Goal: Task Accomplishment & Management: Complete application form

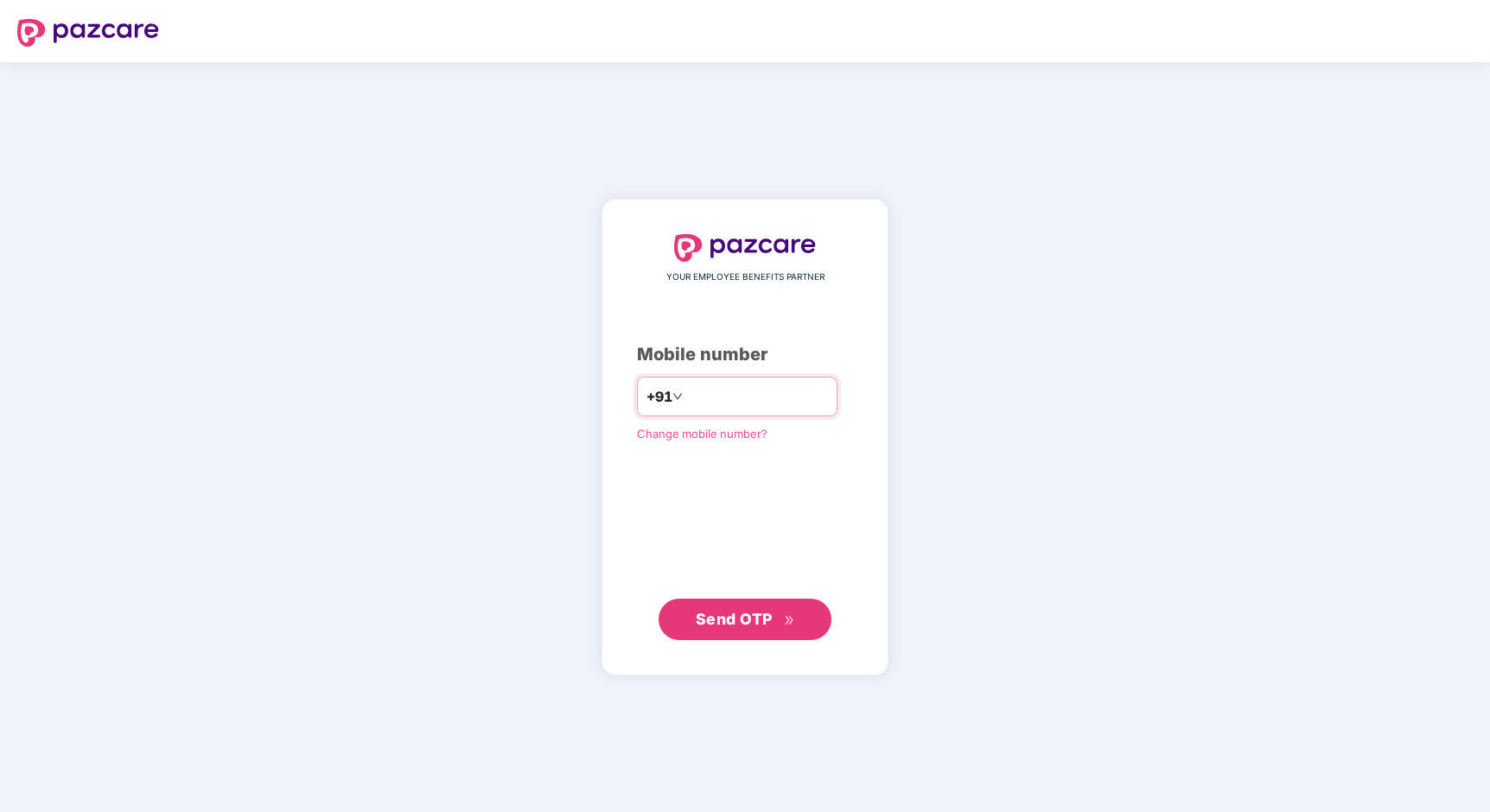
type input "**********"
click at [754, 614] on span "Send OTP" at bounding box center [734, 619] width 77 height 18
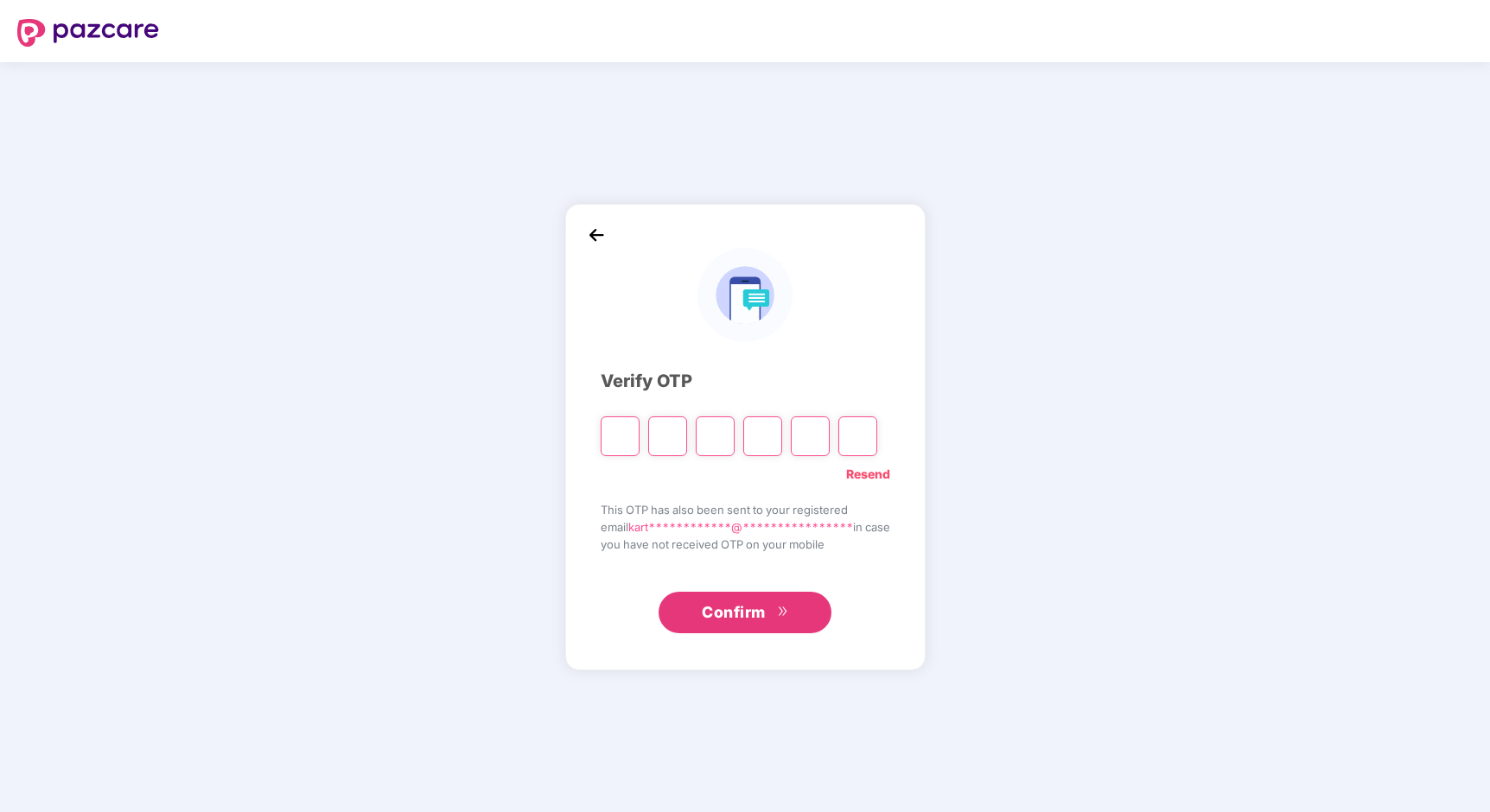
type input "*"
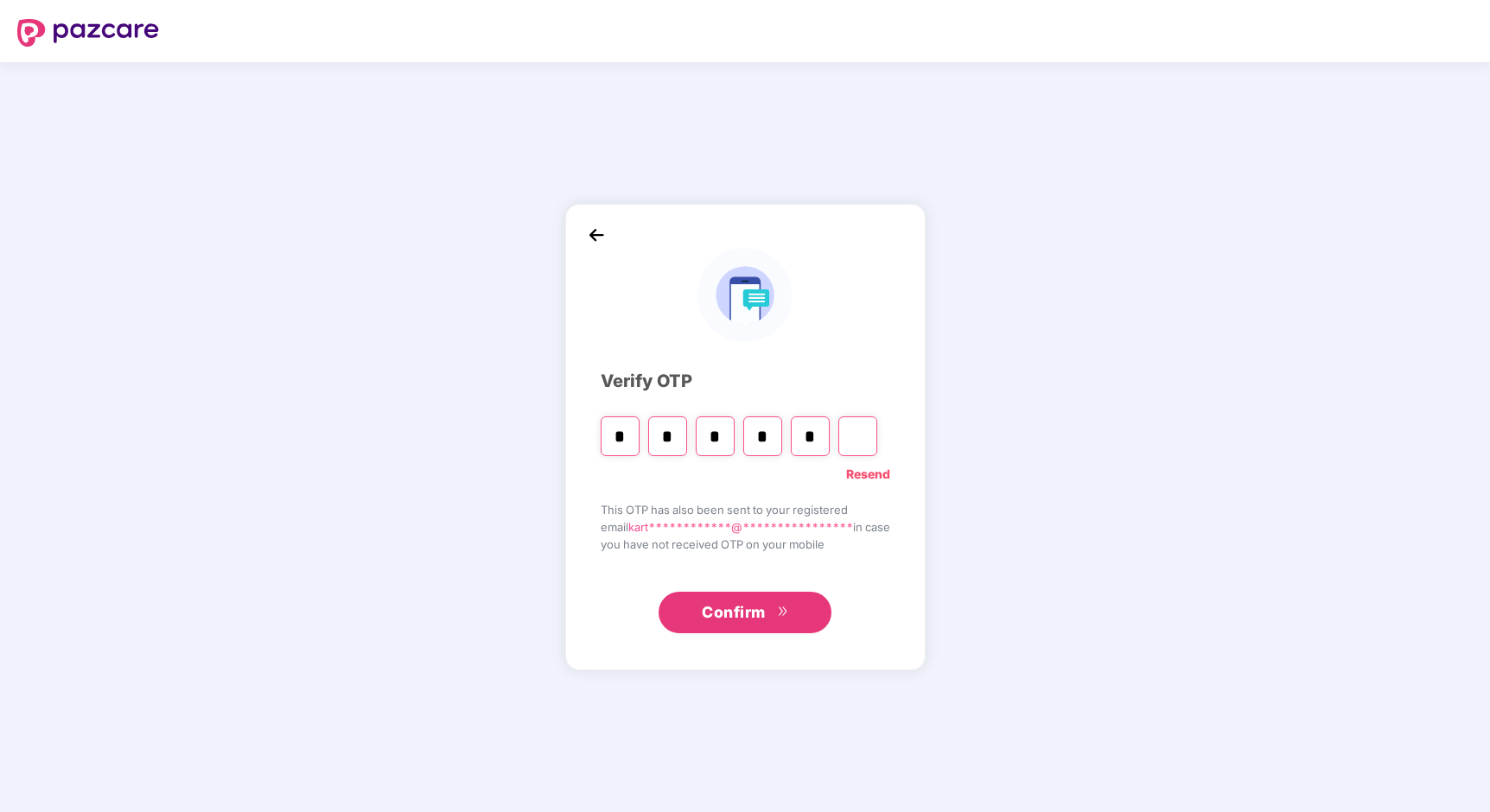
type input "*"
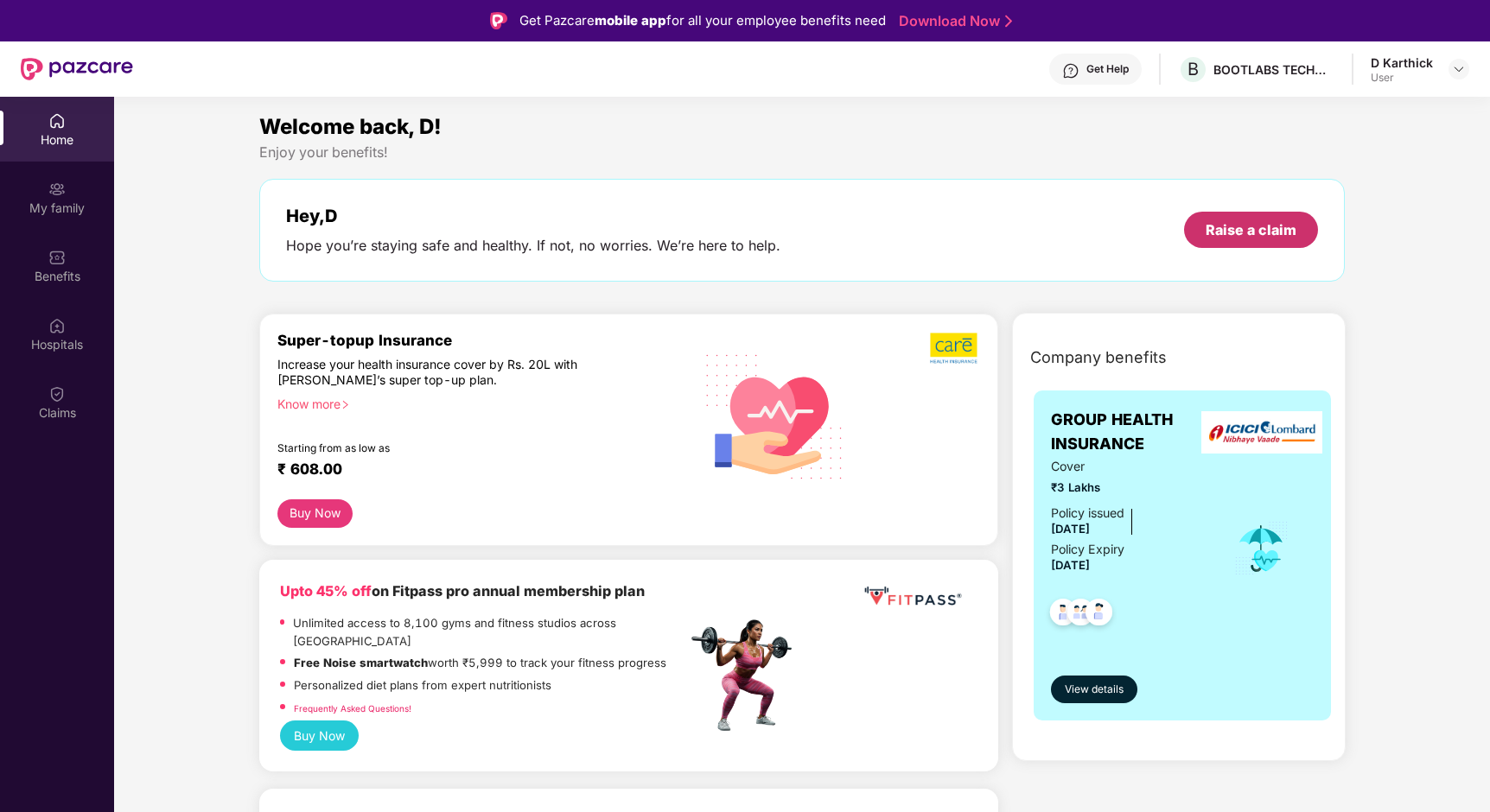
click at [1219, 228] on div "Raise a claim" at bounding box center [1250, 229] width 91 height 19
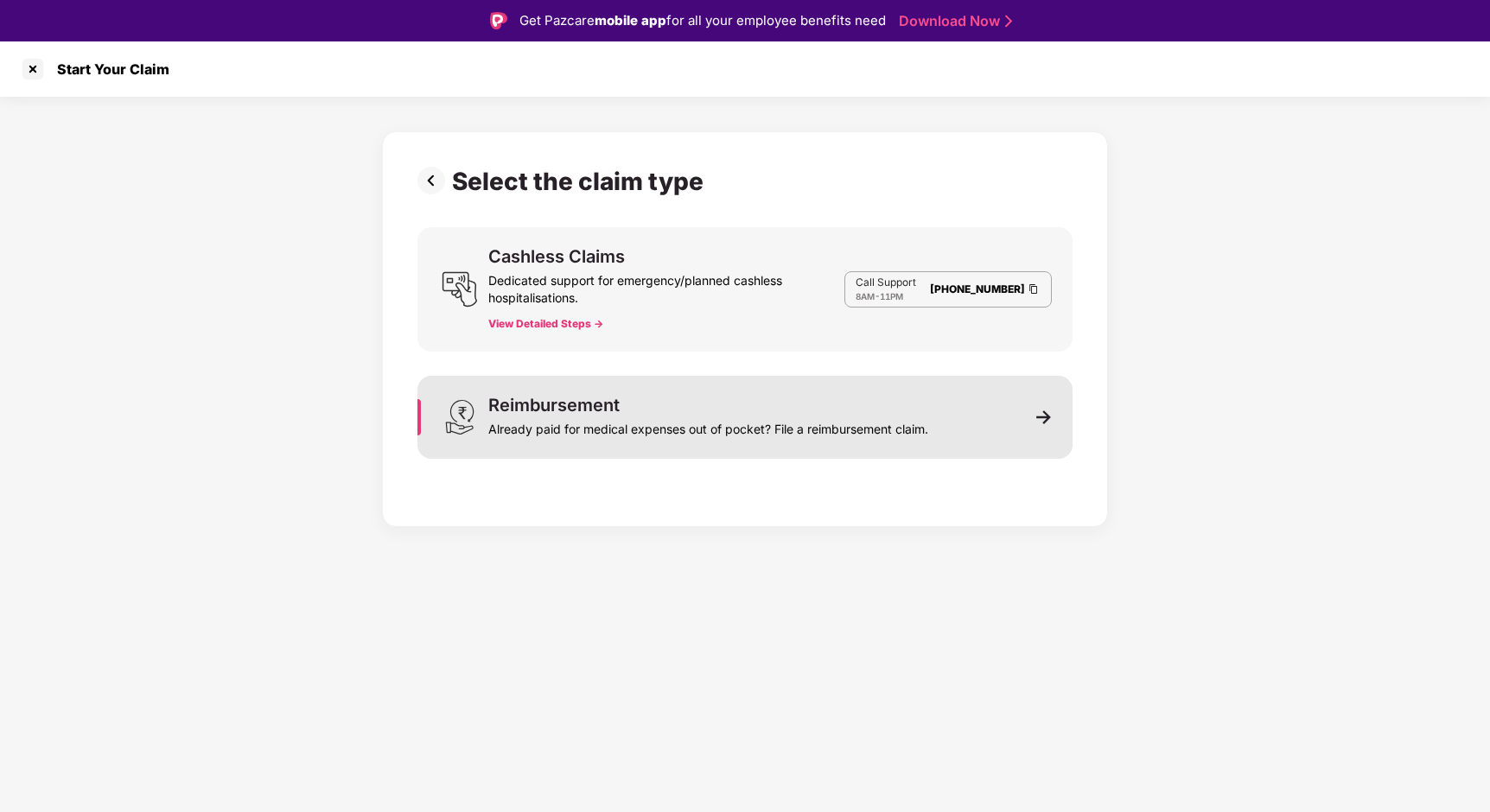
click at [984, 427] on div "Reimbursement Already paid for medical expenses out of pocket? File a reimburse…" at bounding box center [744, 417] width 655 height 83
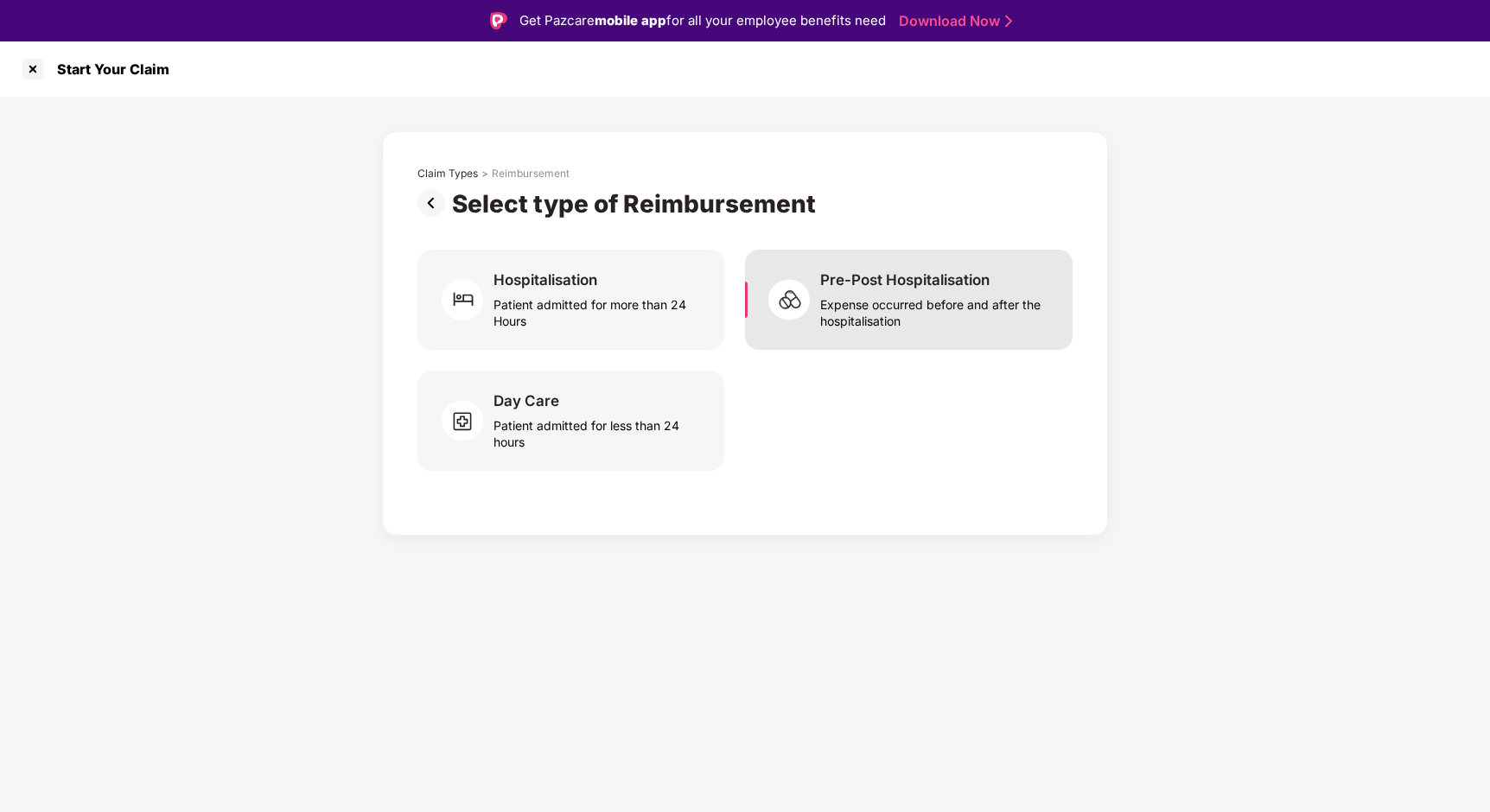
click at [929, 305] on div "Expense occurred before and after the hospitalisation" at bounding box center [936, 309] width 232 height 40
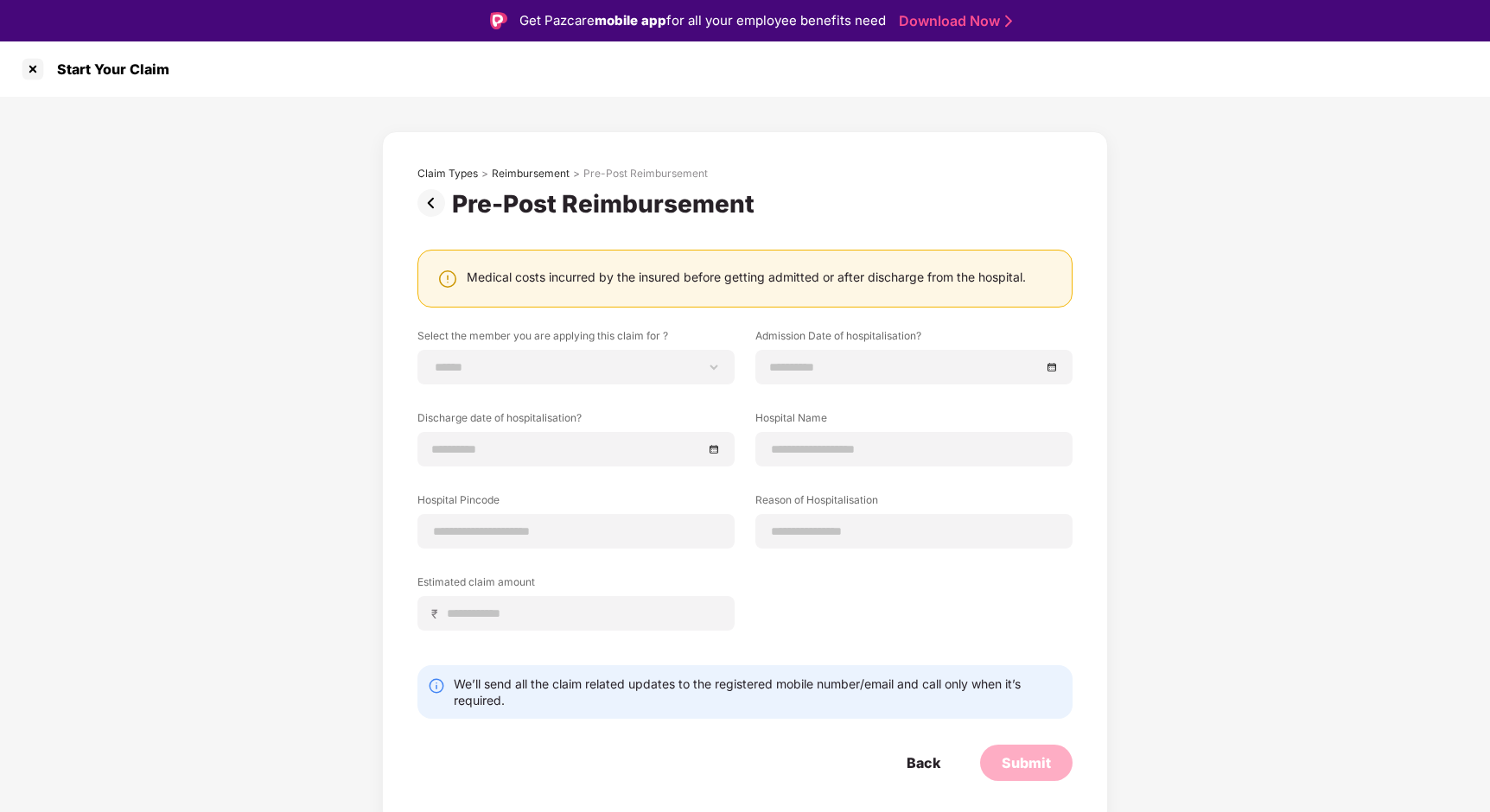
scroll to position [41, 0]
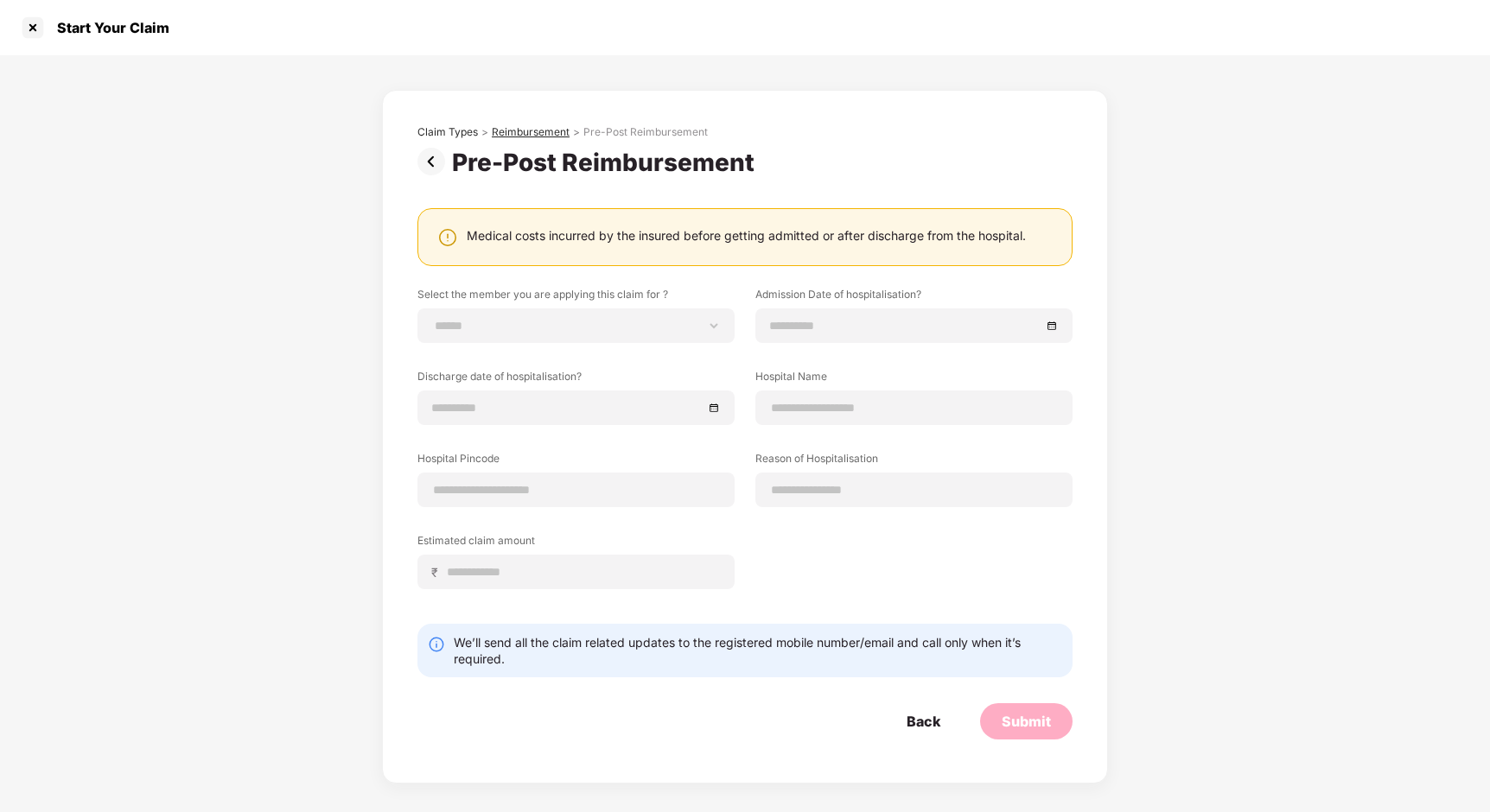
click at [527, 128] on div "Reimbursement" at bounding box center [530, 131] width 78 height 13
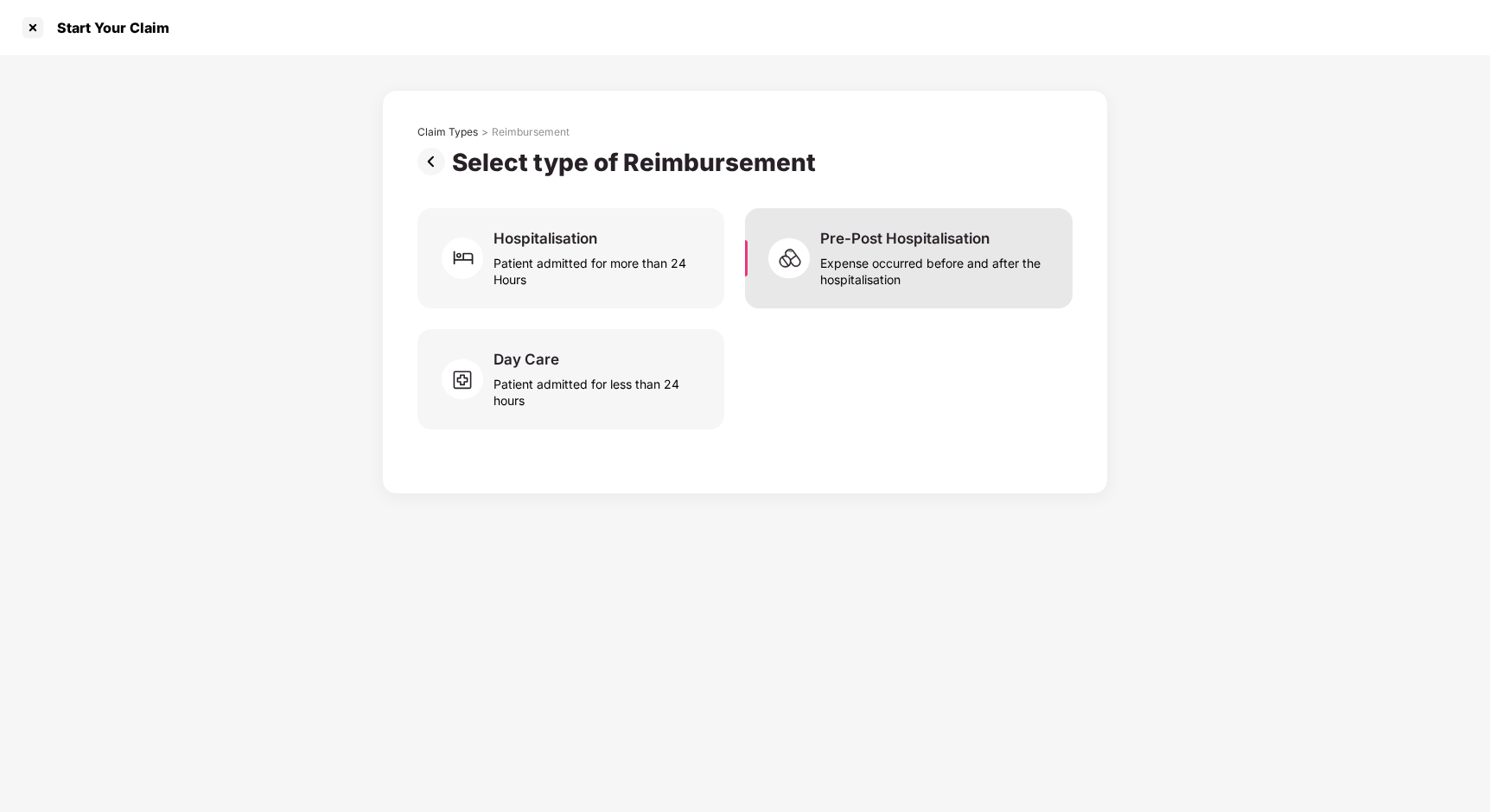
click at [852, 241] on div "Pre-Post Hospitalisation" at bounding box center [905, 238] width 169 height 19
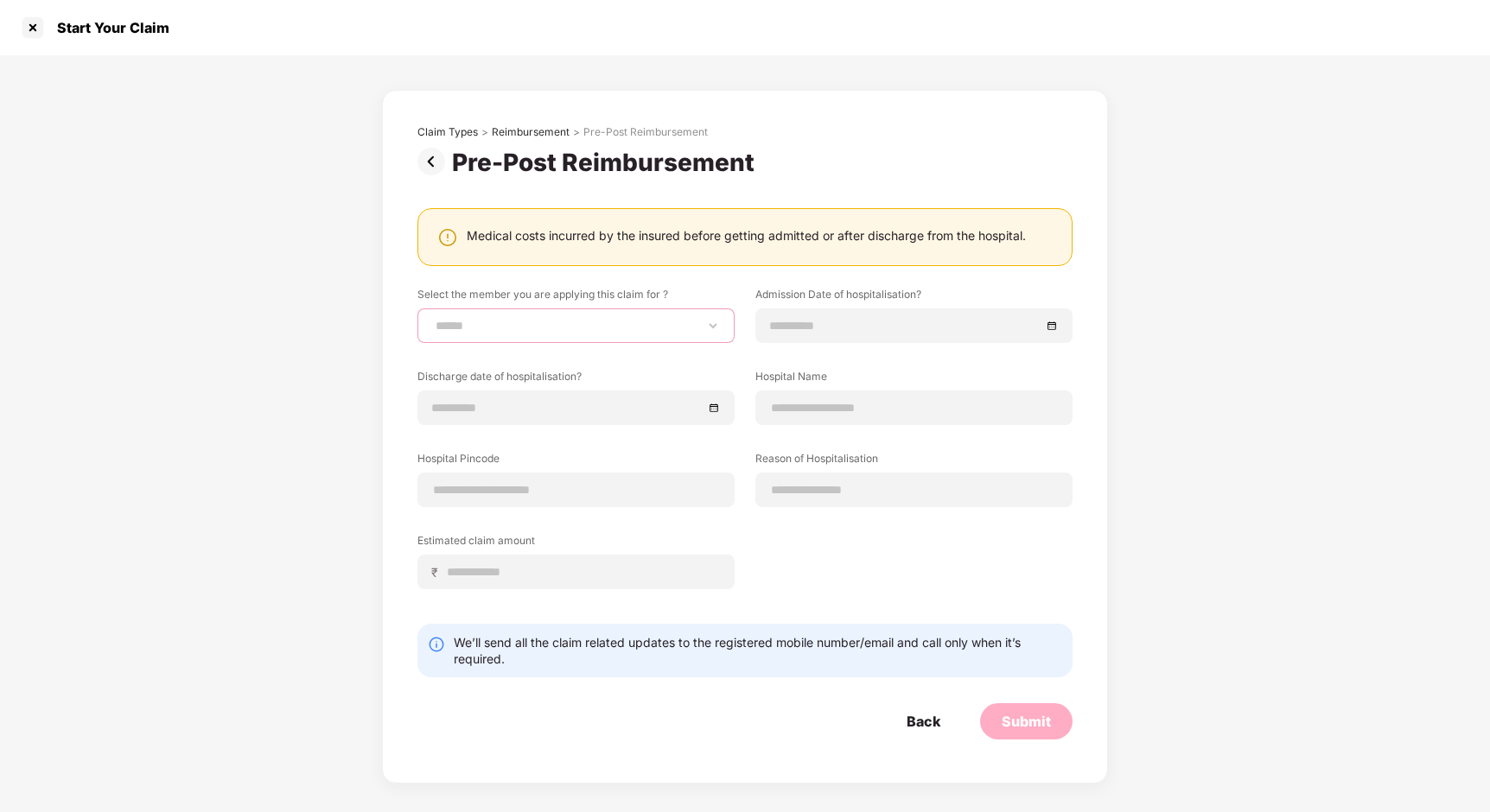
click at [539, 319] on select "**********" at bounding box center [576, 325] width 288 height 13
select select "**********"
click at [432, 319] on select "**********" at bounding box center [576, 325] width 288 height 13
click at [1049, 324] on div at bounding box center [914, 325] width 288 height 19
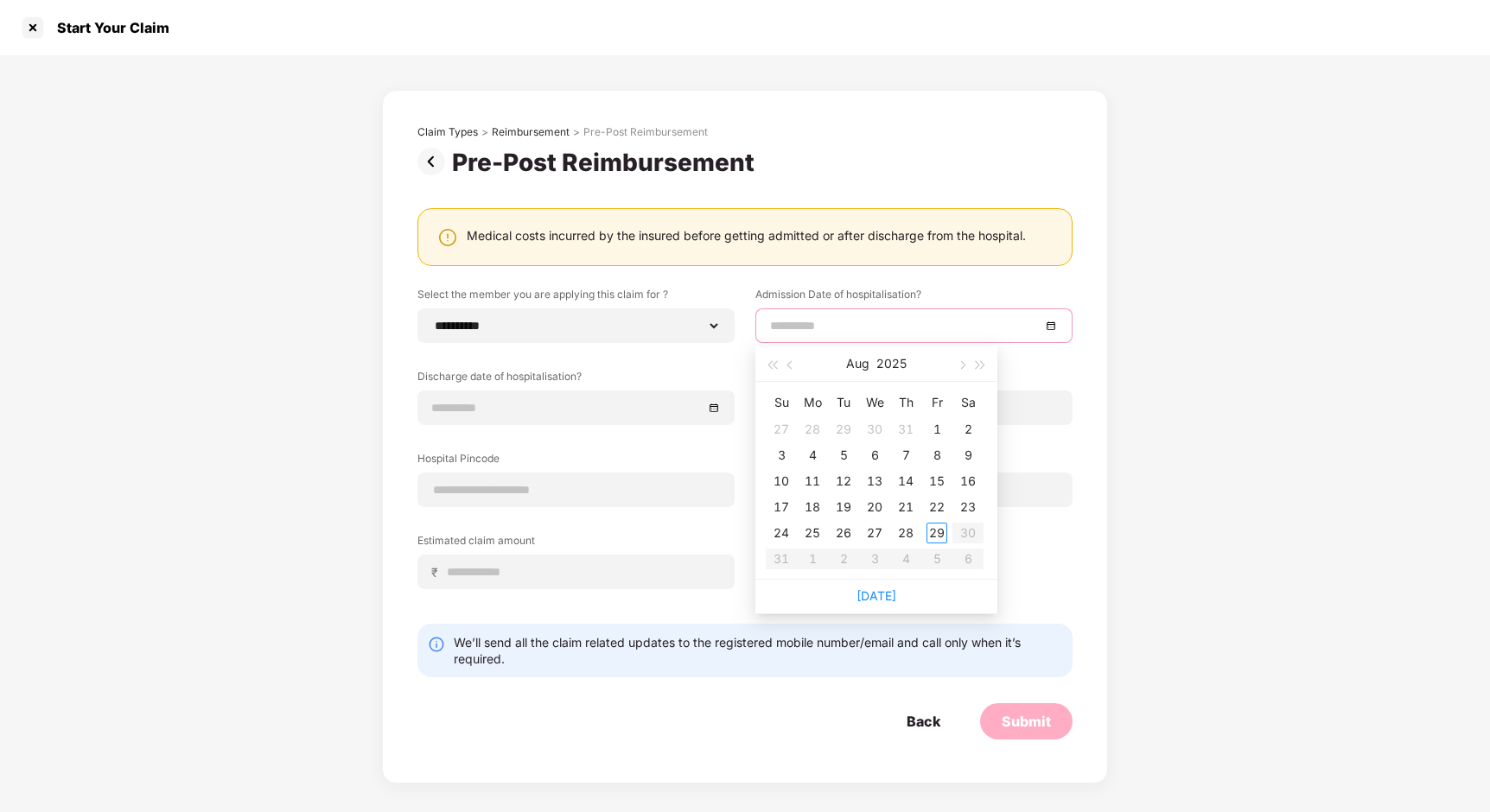
type input "**********"
click at [843, 481] on div "12" at bounding box center [843, 481] width 21 height 21
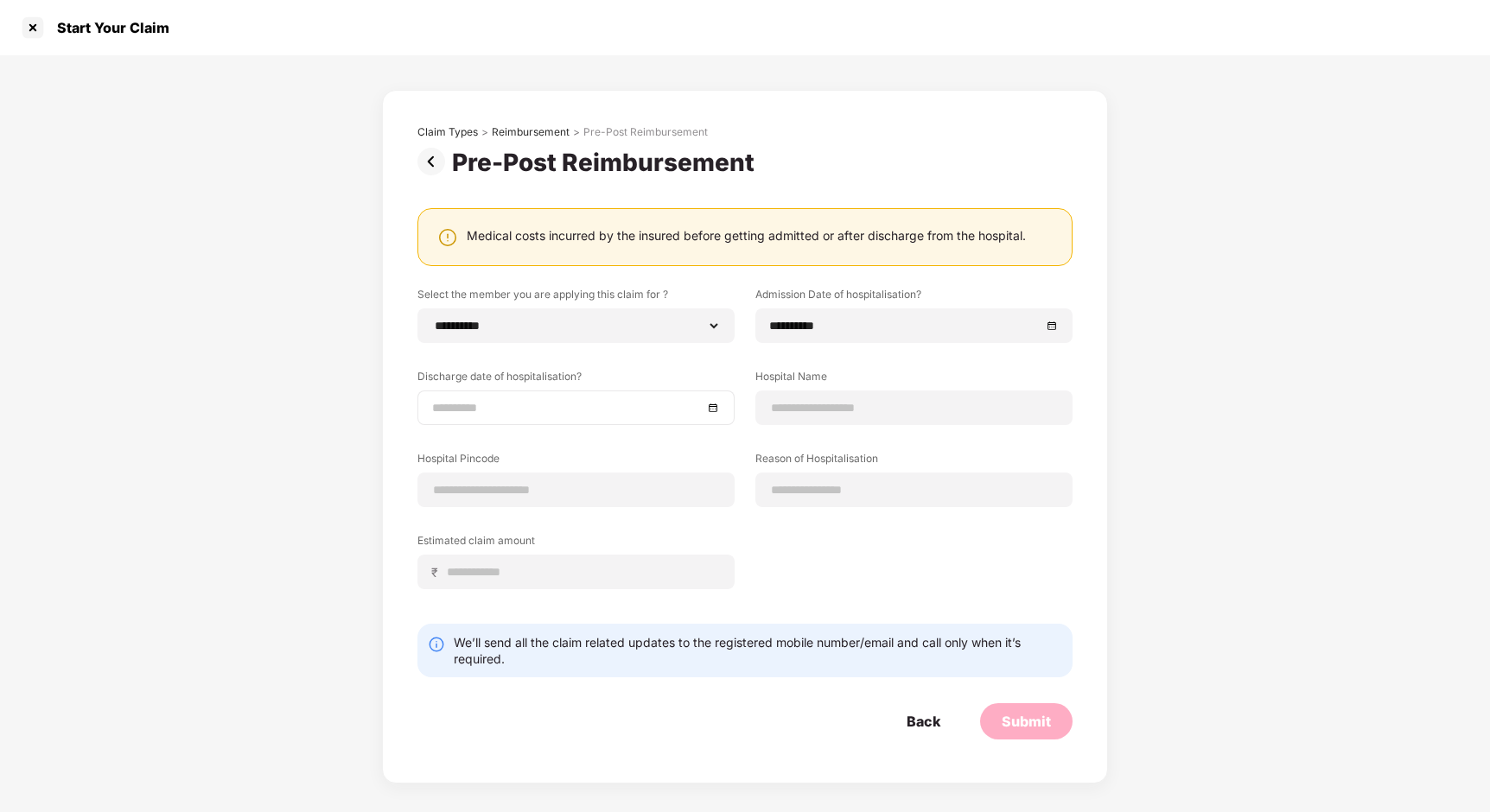
click at [715, 410] on div at bounding box center [576, 407] width 288 height 19
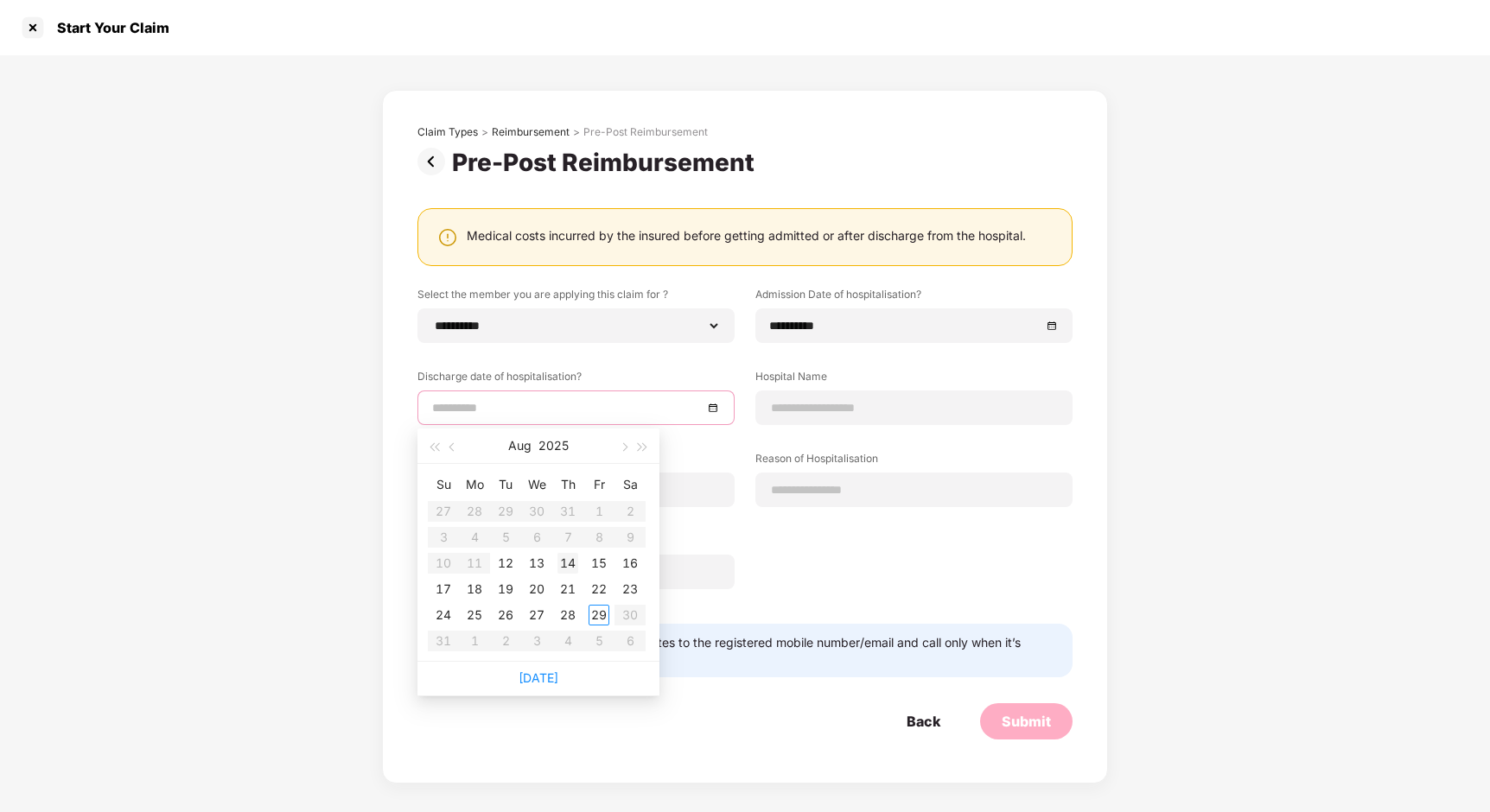
type input "**********"
click at [536, 557] on div "13" at bounding box center [537, 562] width 21 height 21
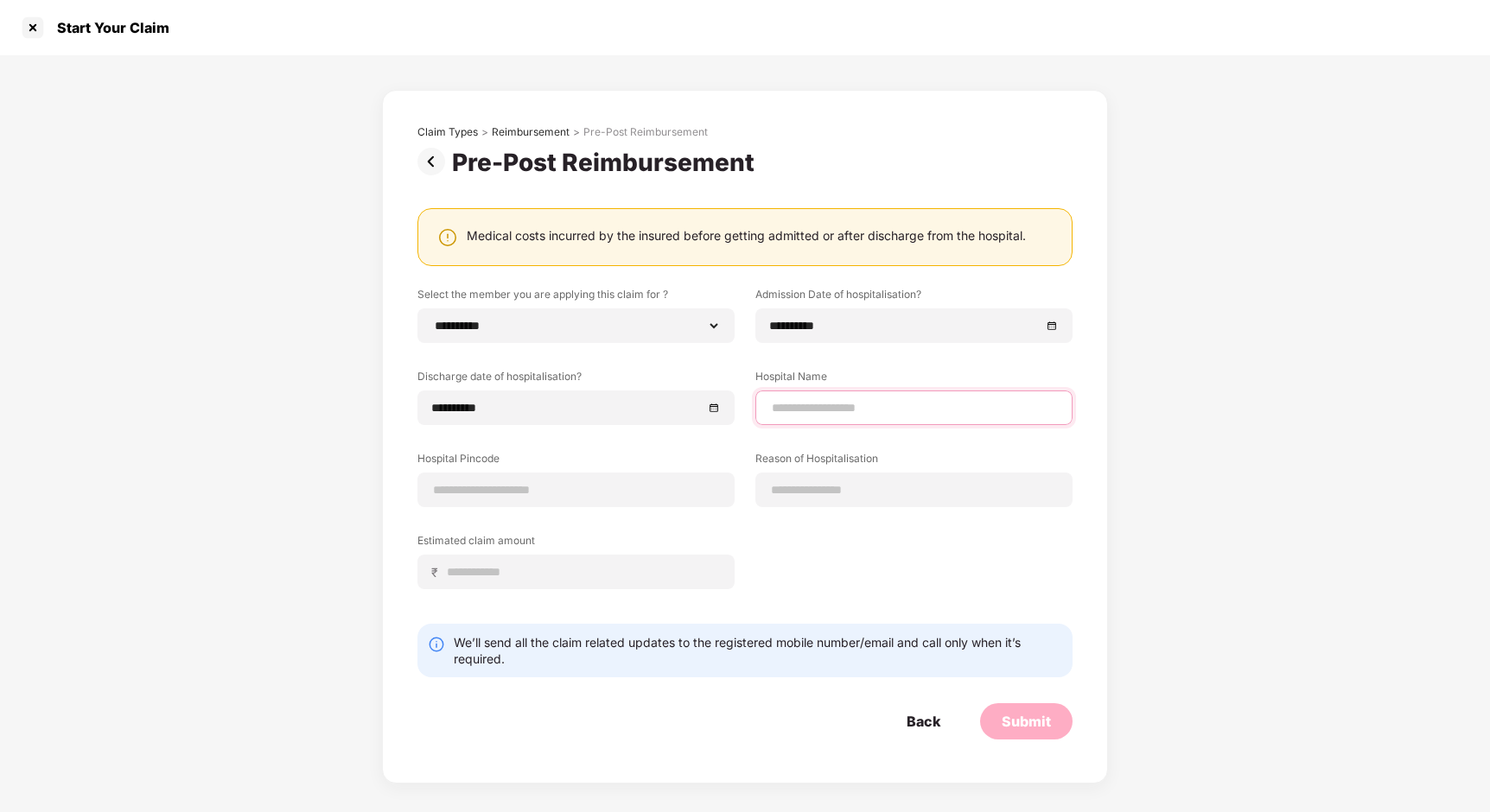
click at [846, 412] on input at bounding box center [914, 408] width 288 height 18
type input "**********"
click at [606, 494] on input at bounding box center [576, 490] width 288 height 18
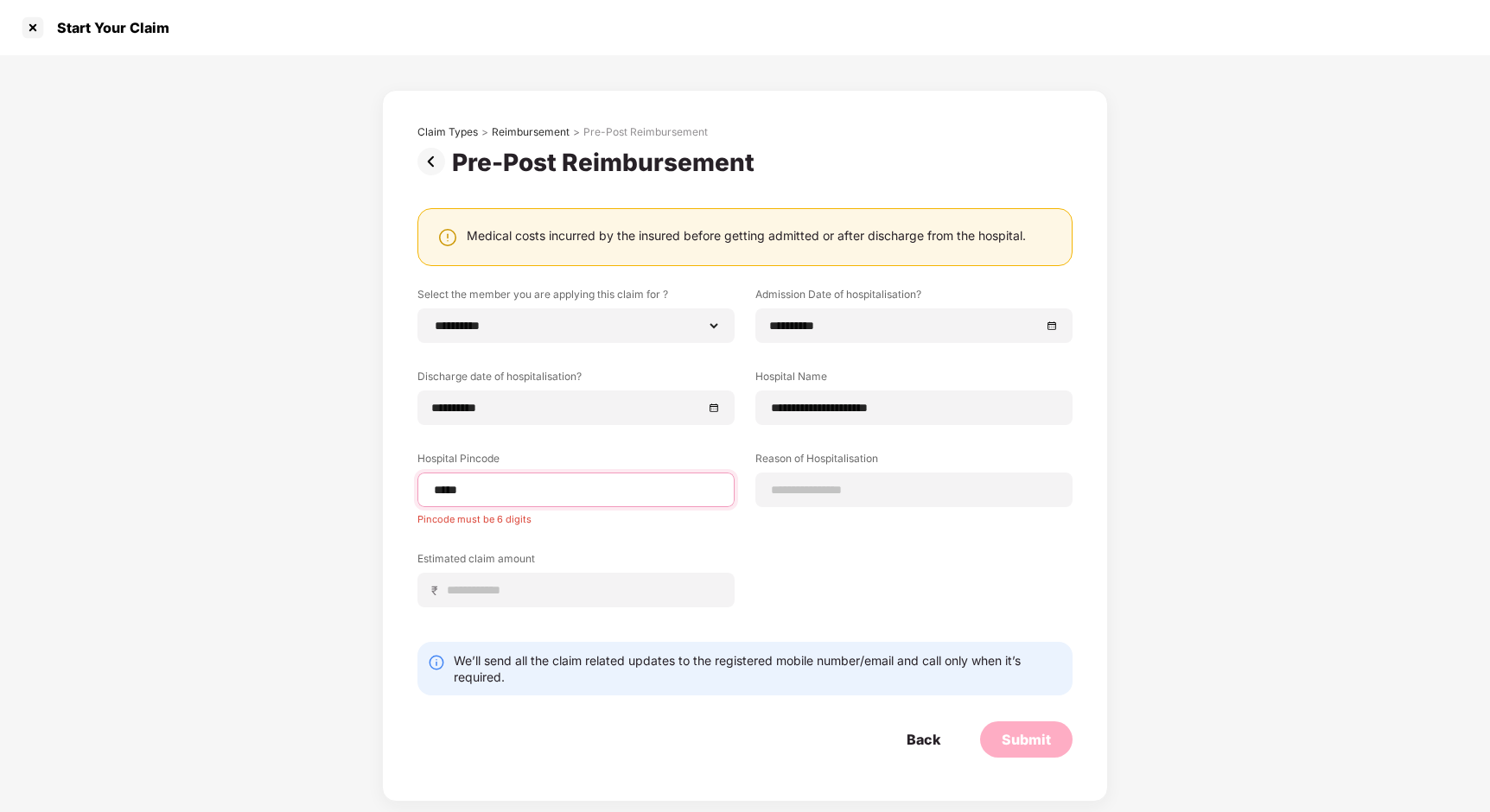
type input "******"
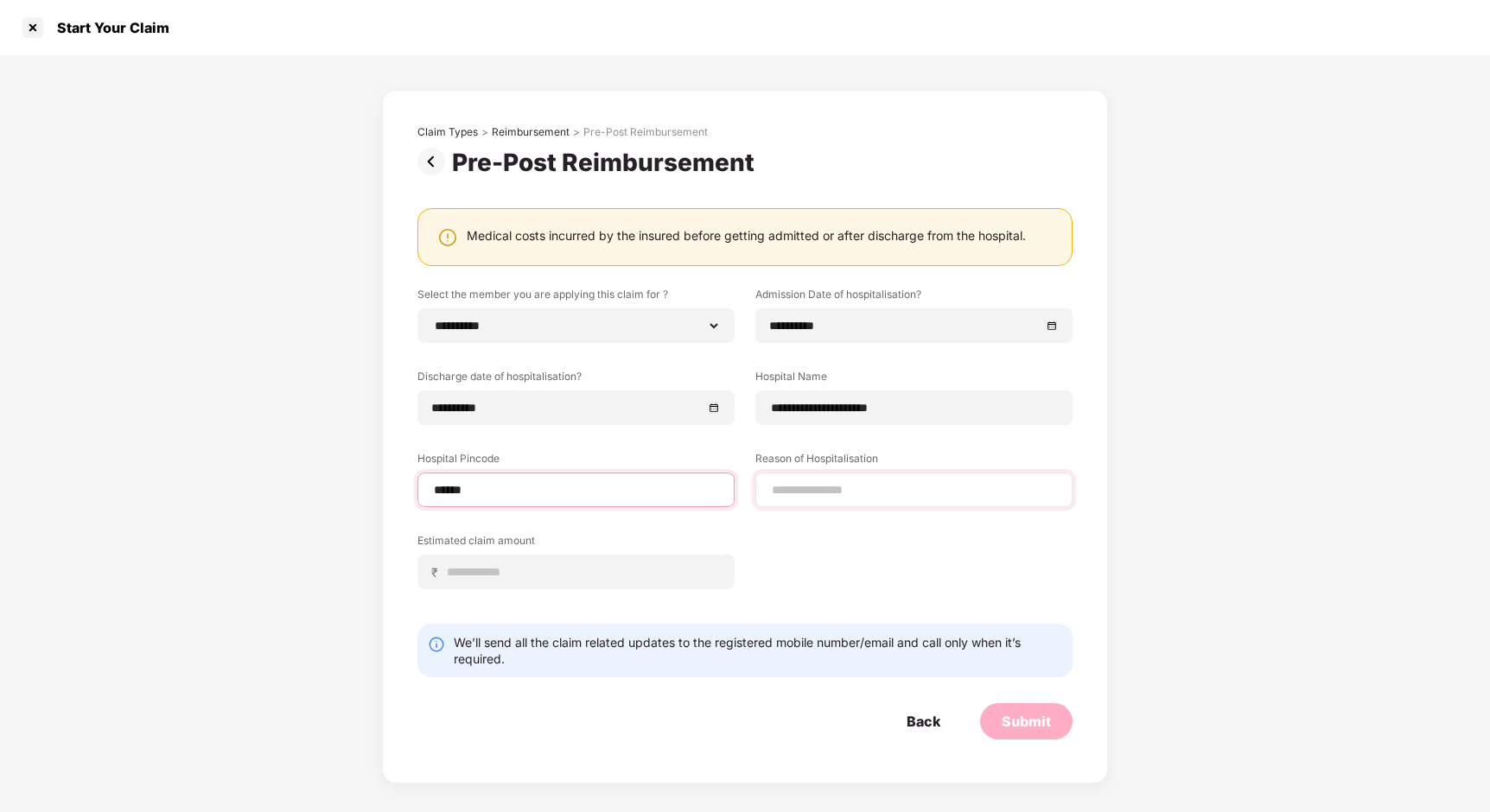
select select "**********"
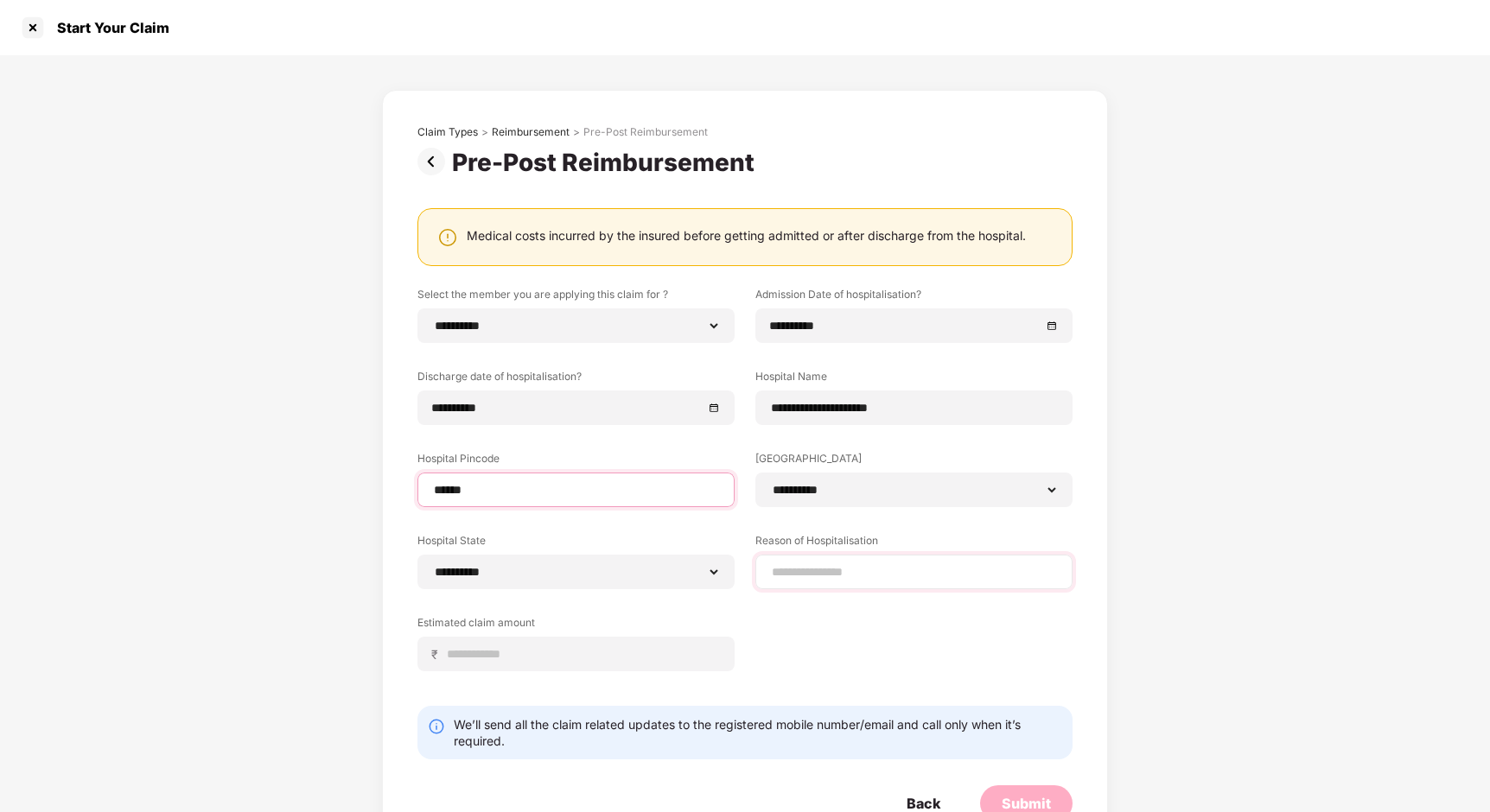
type input "******"
click at [784, 574] on input at bounding box center [914, 572] width 288 height 18
type input "*******"
click at [544, 655] on input at bounding box center [582, 654] width 274 height 18
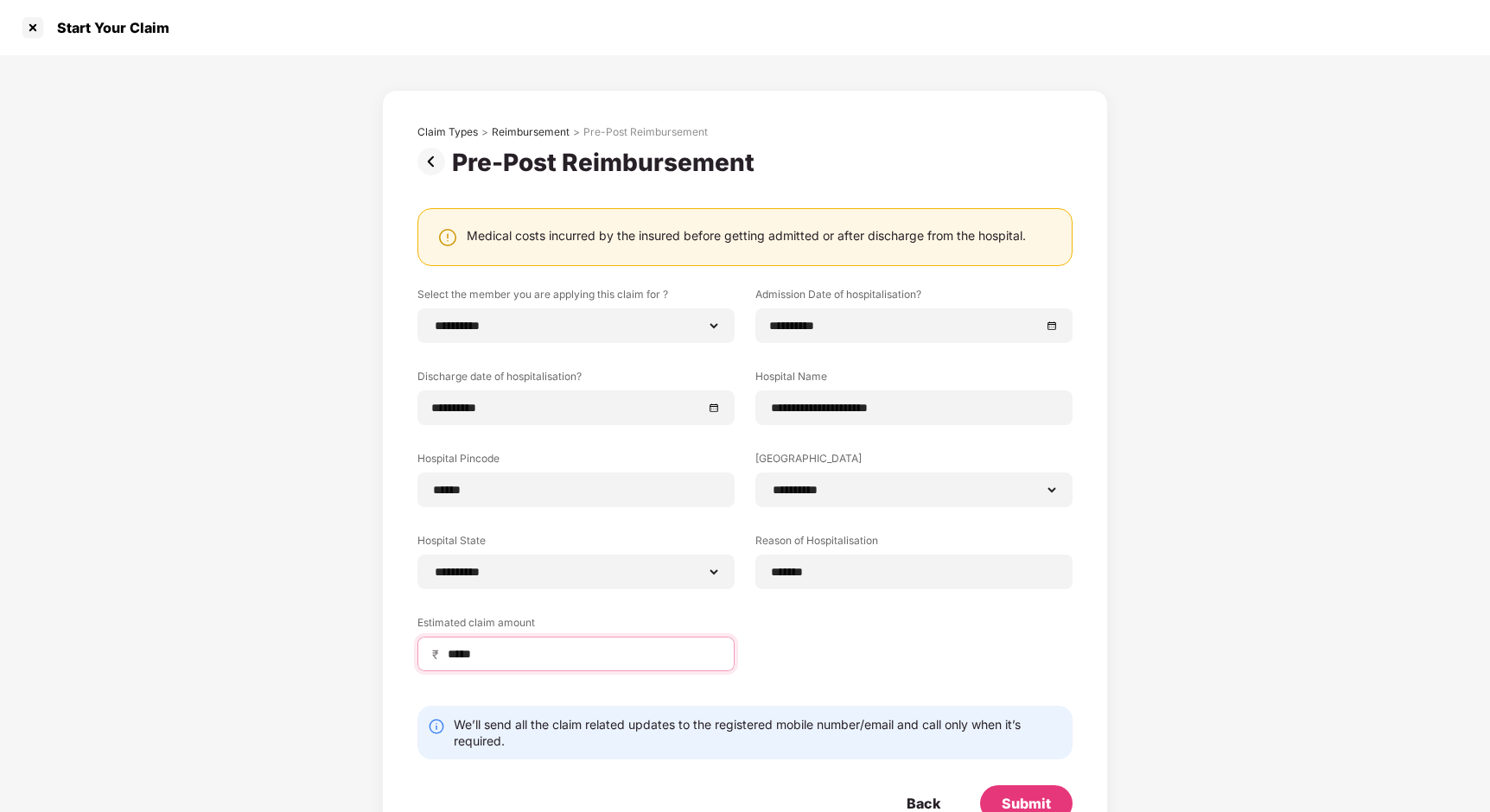
scroll to position [54, 0]
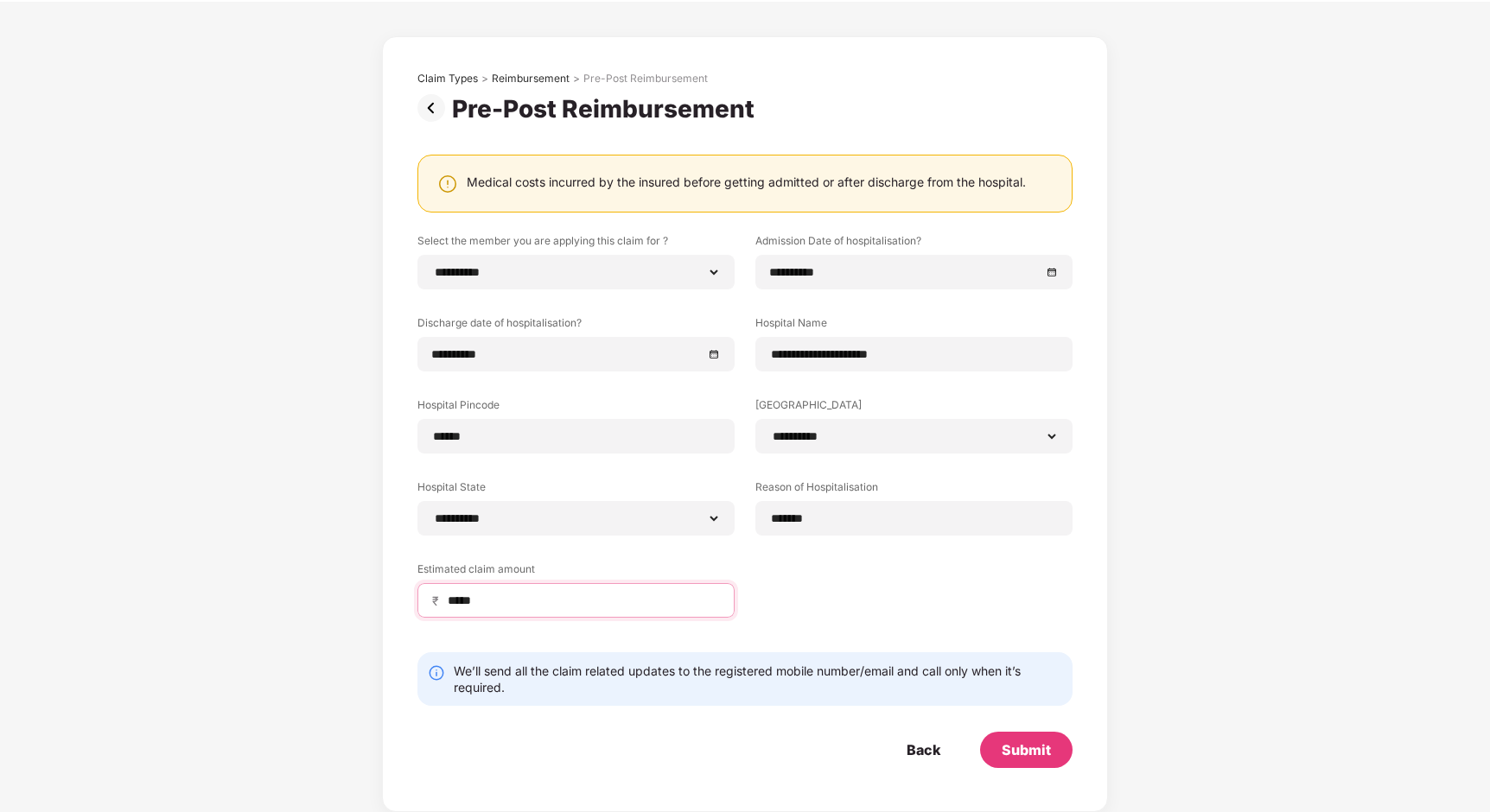
type input "*****"
click at [787, 81] on div "Claim Types > Reimbursement > Pre-Post Reimbursement" at bounding box center [744, 78] width 655 height 13
click at [1019, 756] on div "Submit" at bounding box center [1026, 749] width 49 height 19
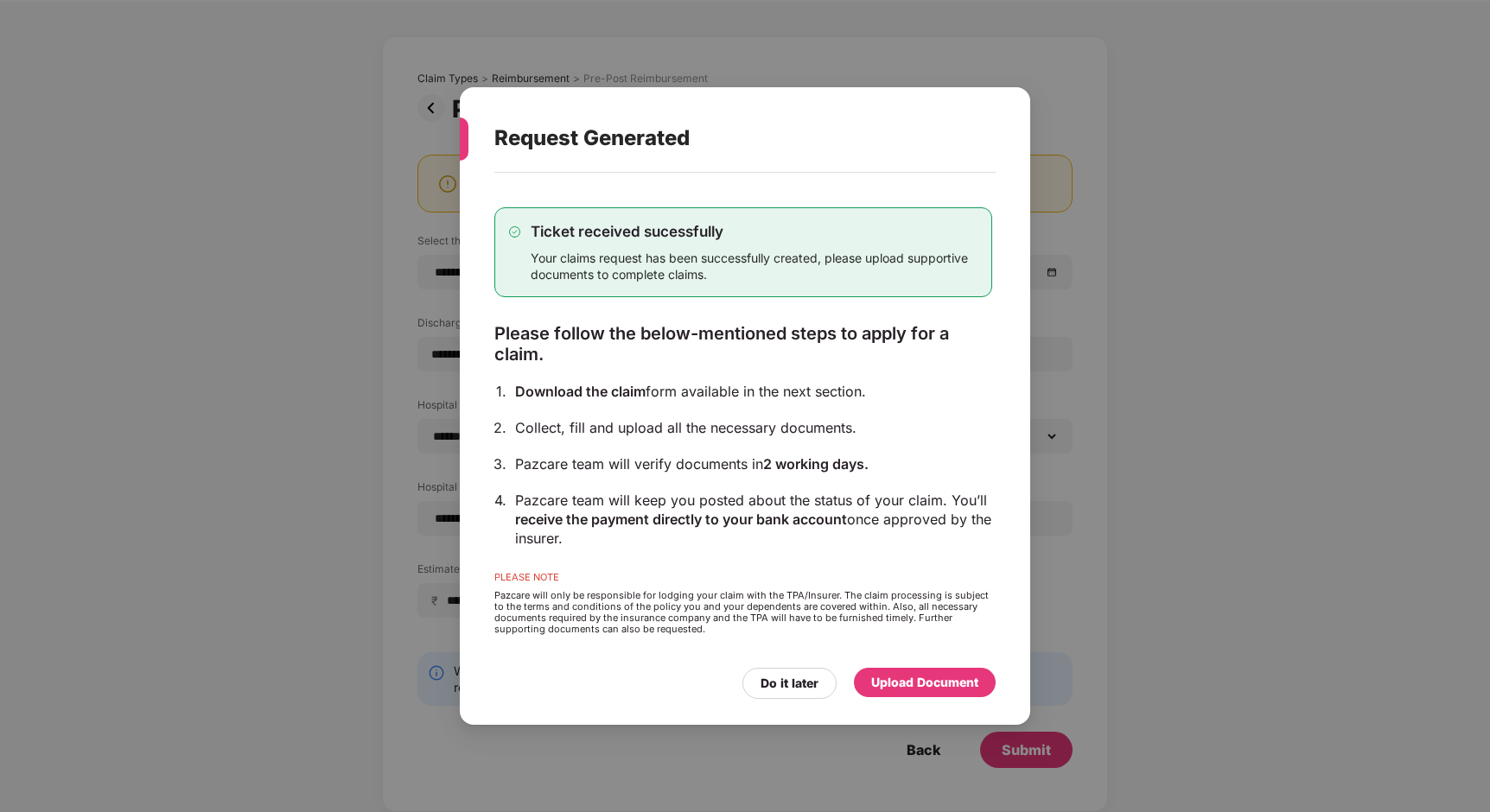
click at [906, 688] on div "Upload Document" at bounding box center [924, 682] width 107 height 19
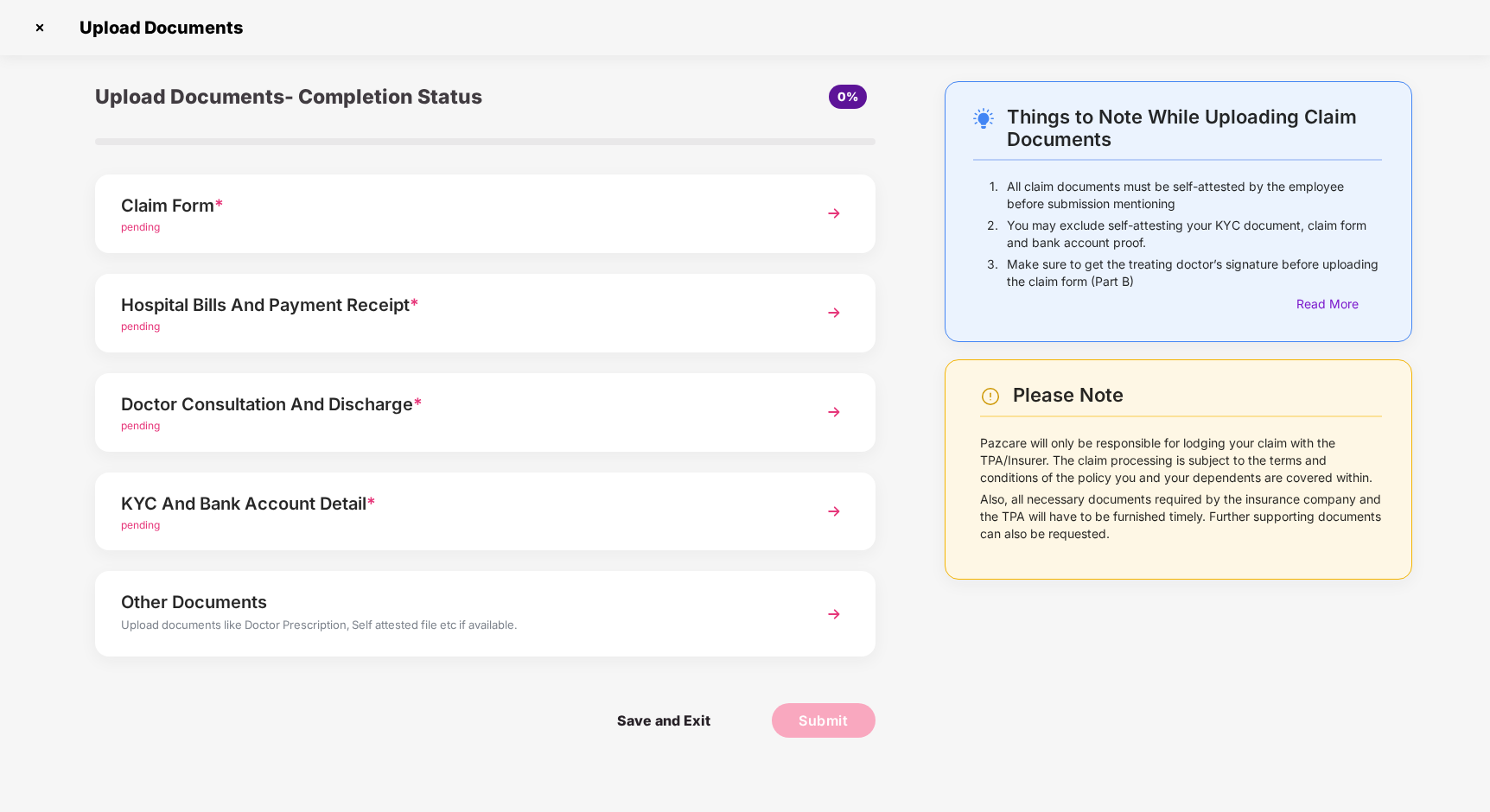
click at [696, 209] on div "Claim Form *" at bounding box center [455, 205] width 667 height 28
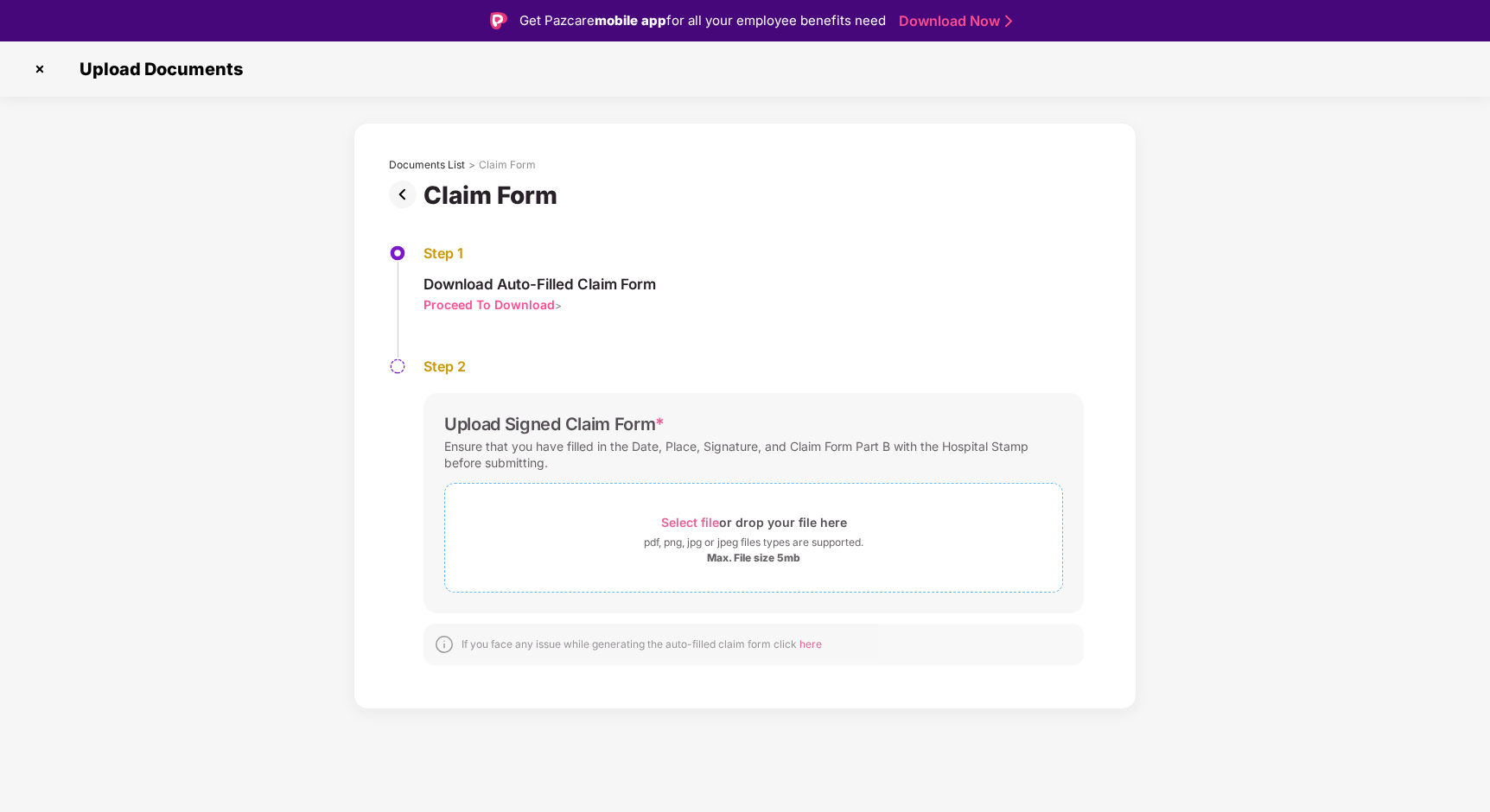
click at [695, 520] on span "Select file" at bounding box center [690, 522] width 58 height 14
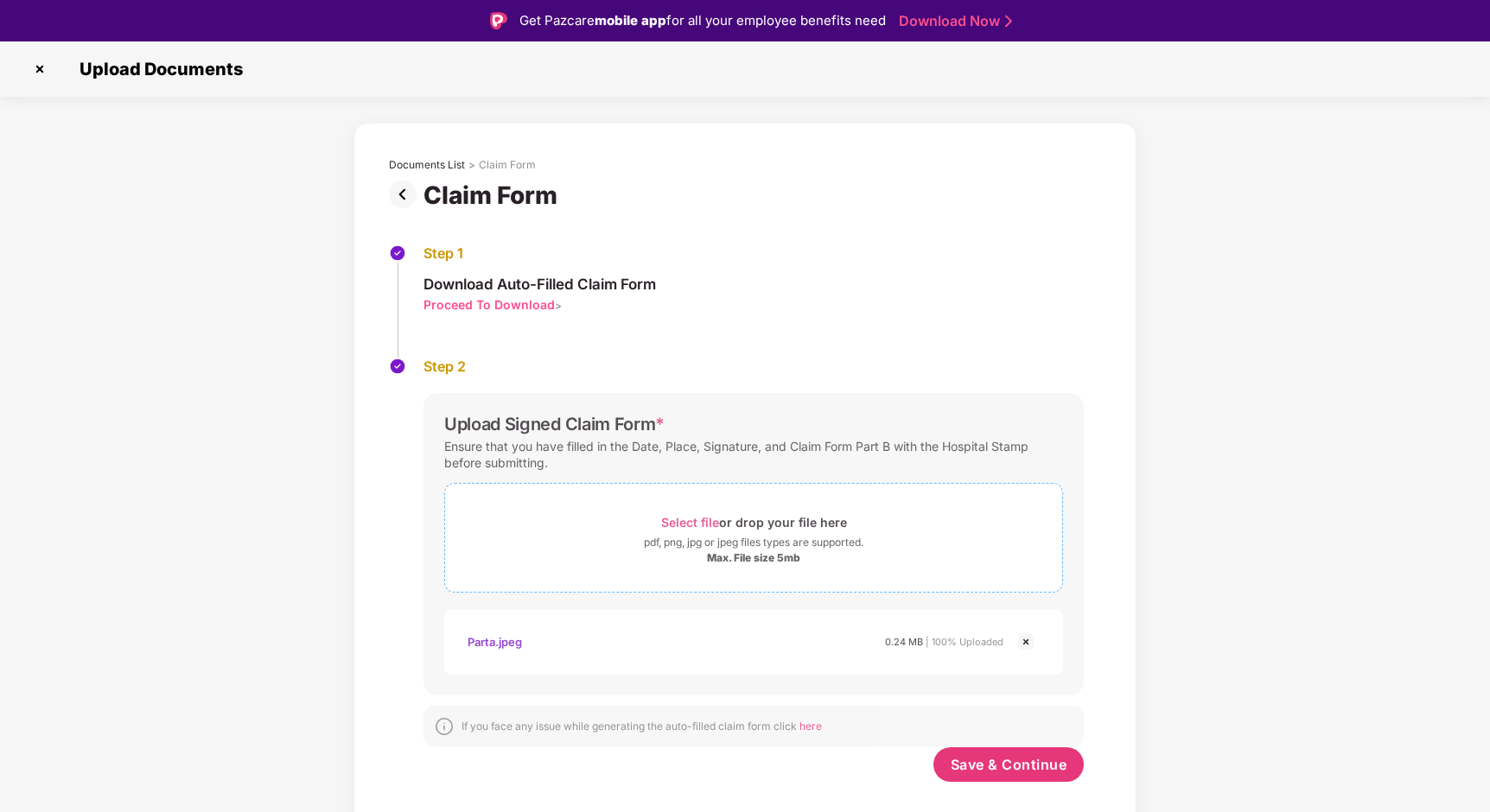
click at [691, 516] on span "Select file" at bounding box center [690, 522] width 58 height 14
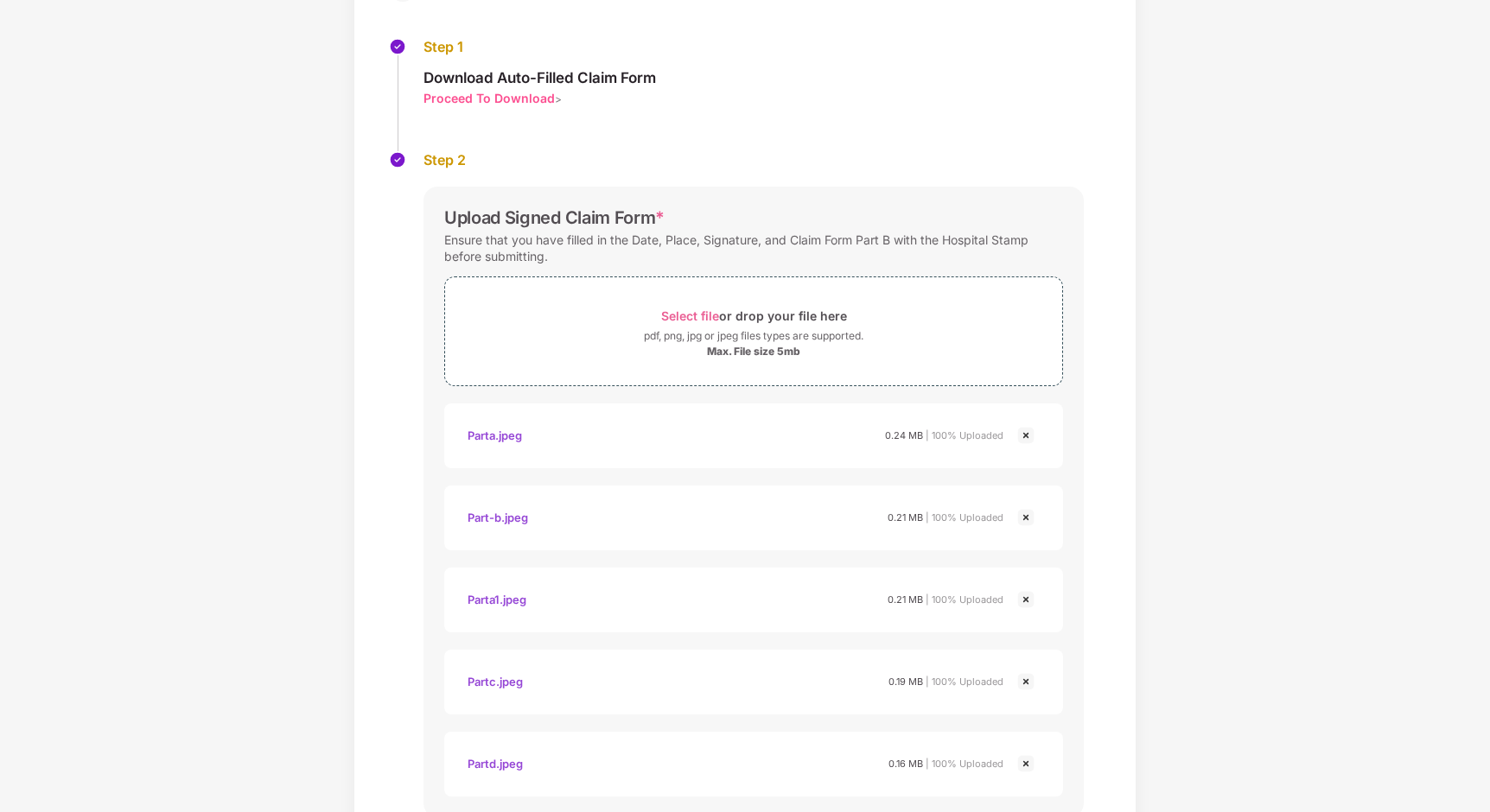
scroll to position [309, 0]
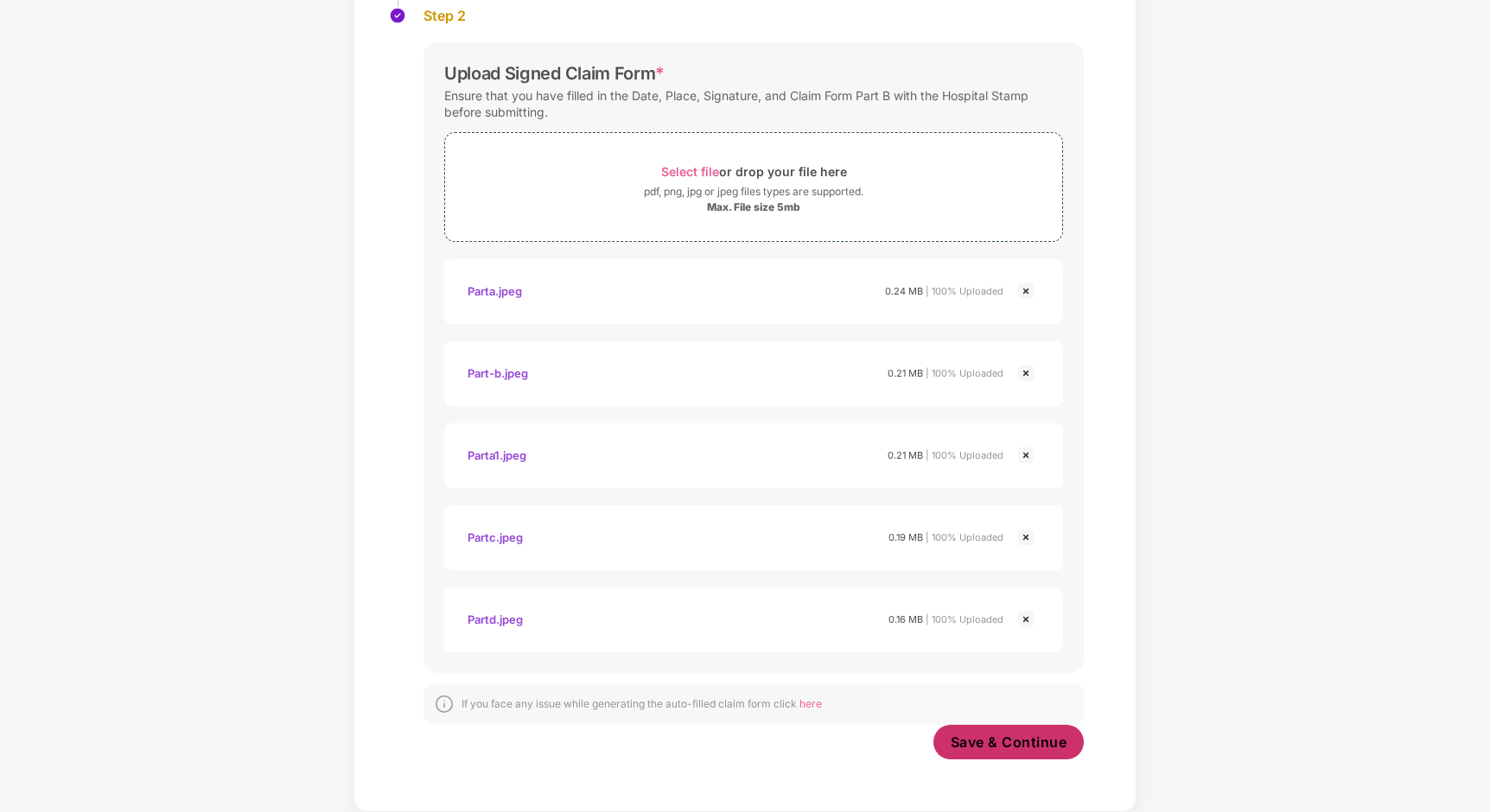
click at [971, 746] on span "Save & Continue" at bounding box center [1009, 741] width 117 height 19
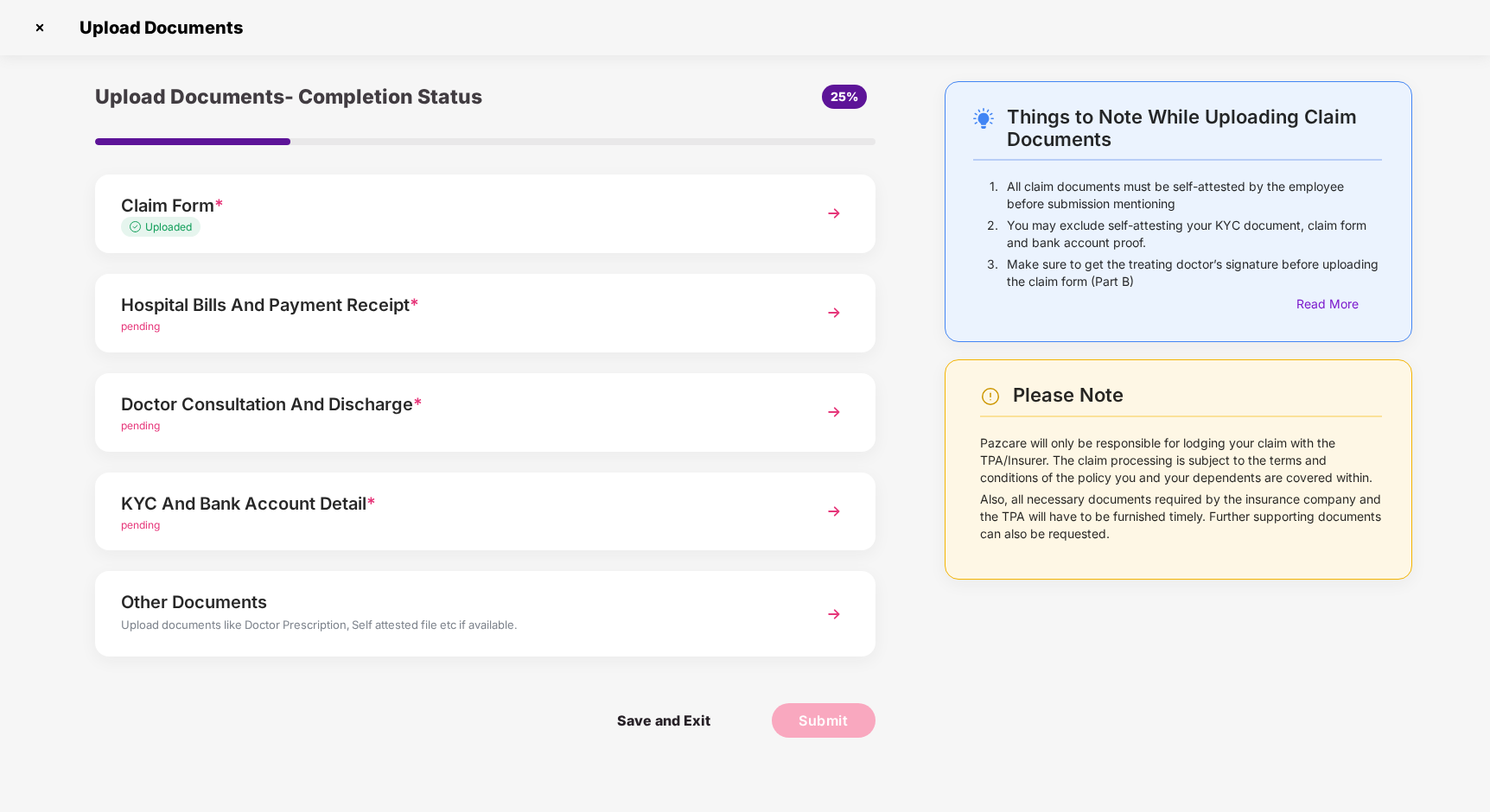
click at [657, 322] on div "pending" at bounding box center [455, 327] width 667 height 16
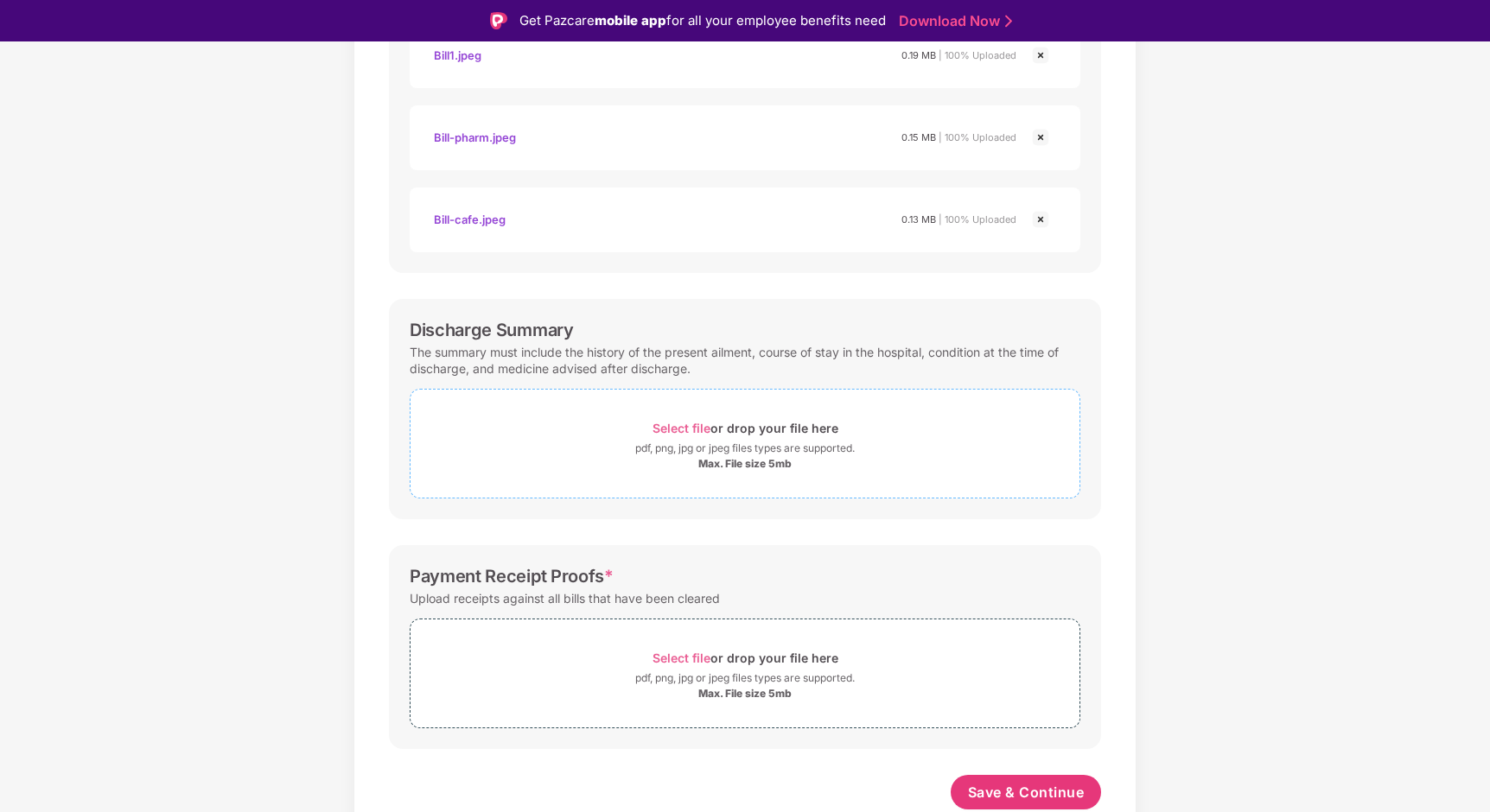
scroll to position [484, 0]
click at [684, 427] on span "Select file" at bounding box center [681, 428] width 58 height 14
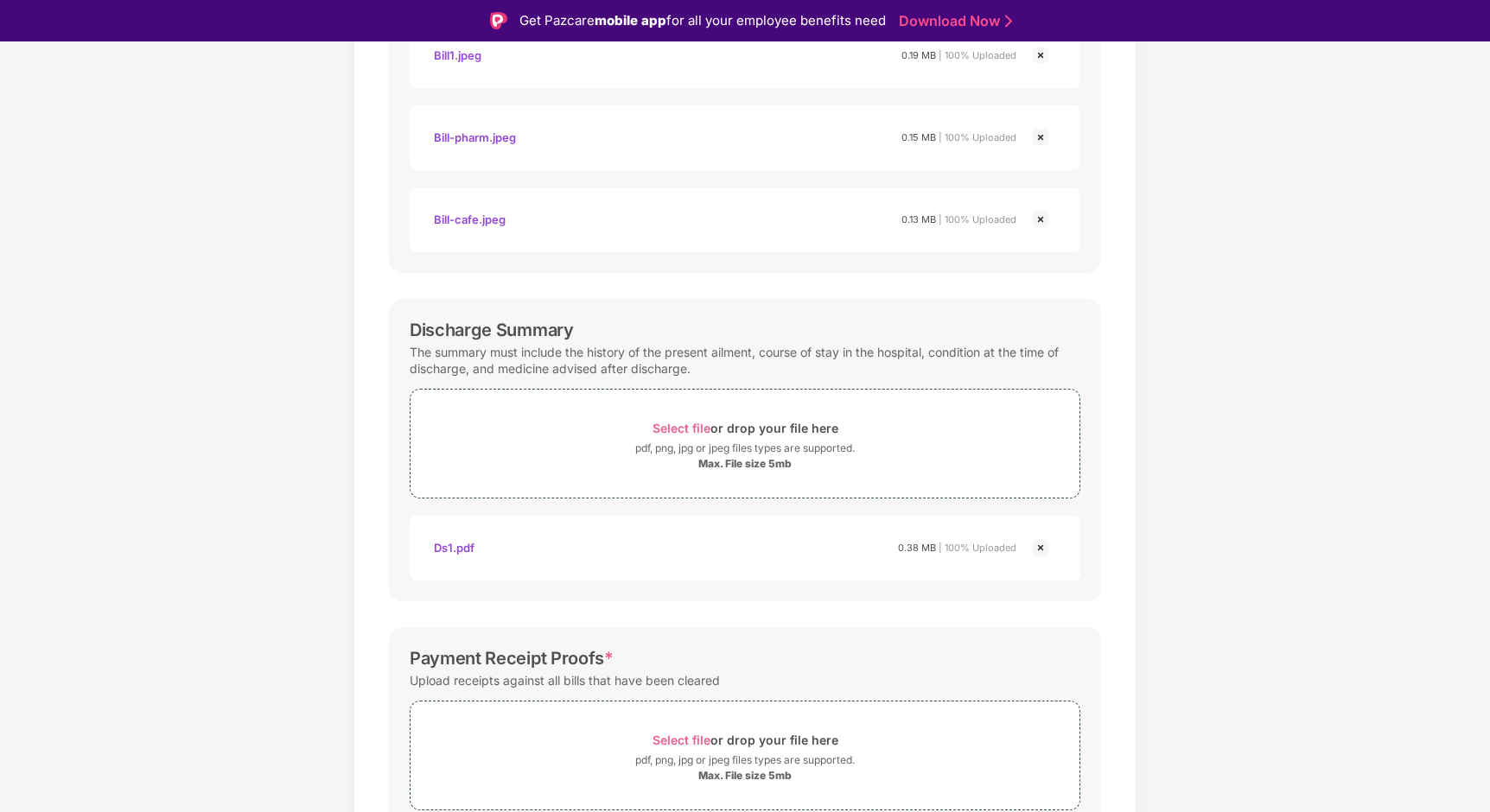
scroll to position [566, 0]
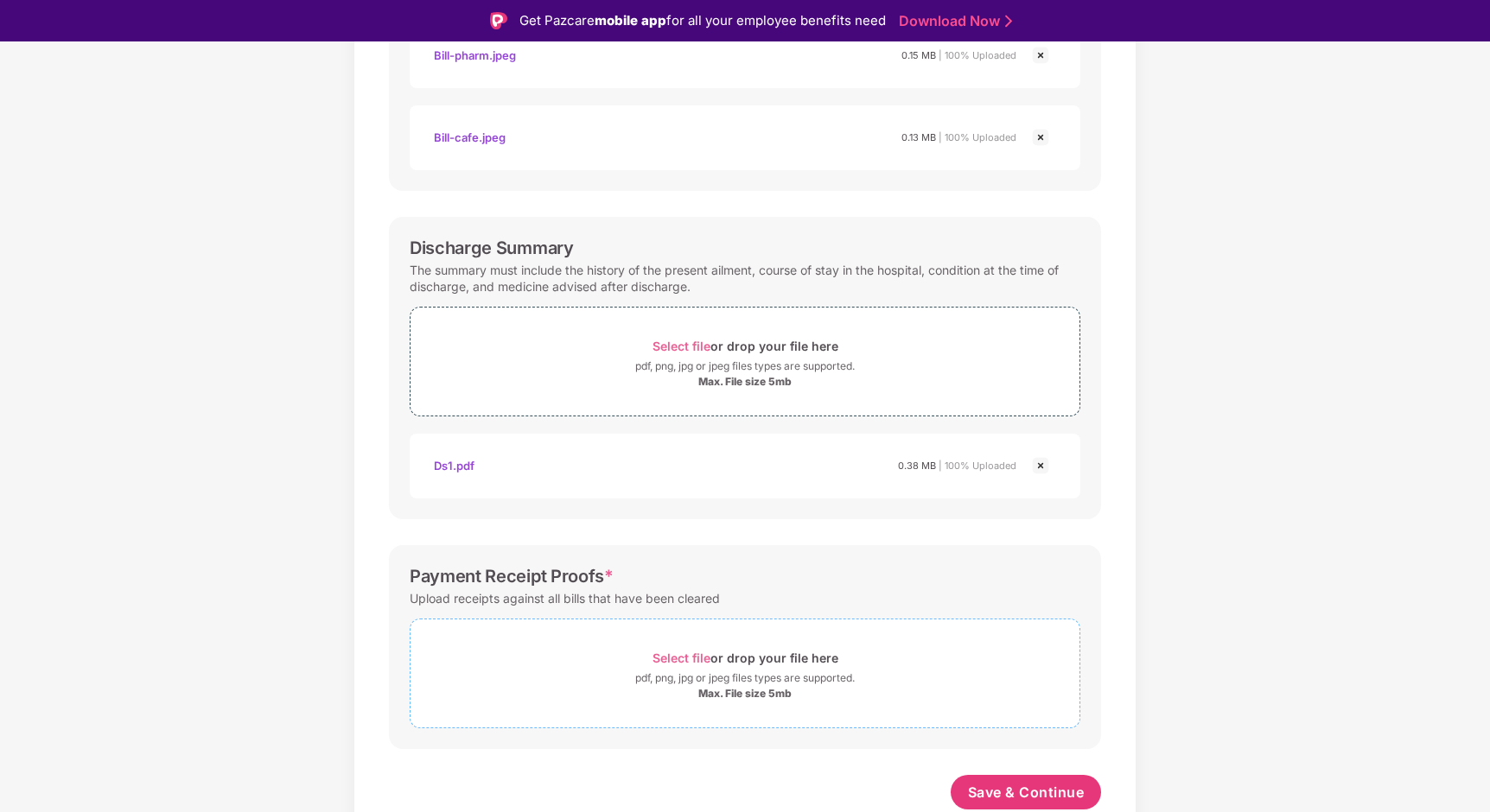
click at [686, 657] on span "Select file" at bounding box center [681, 658] width 58 height 14
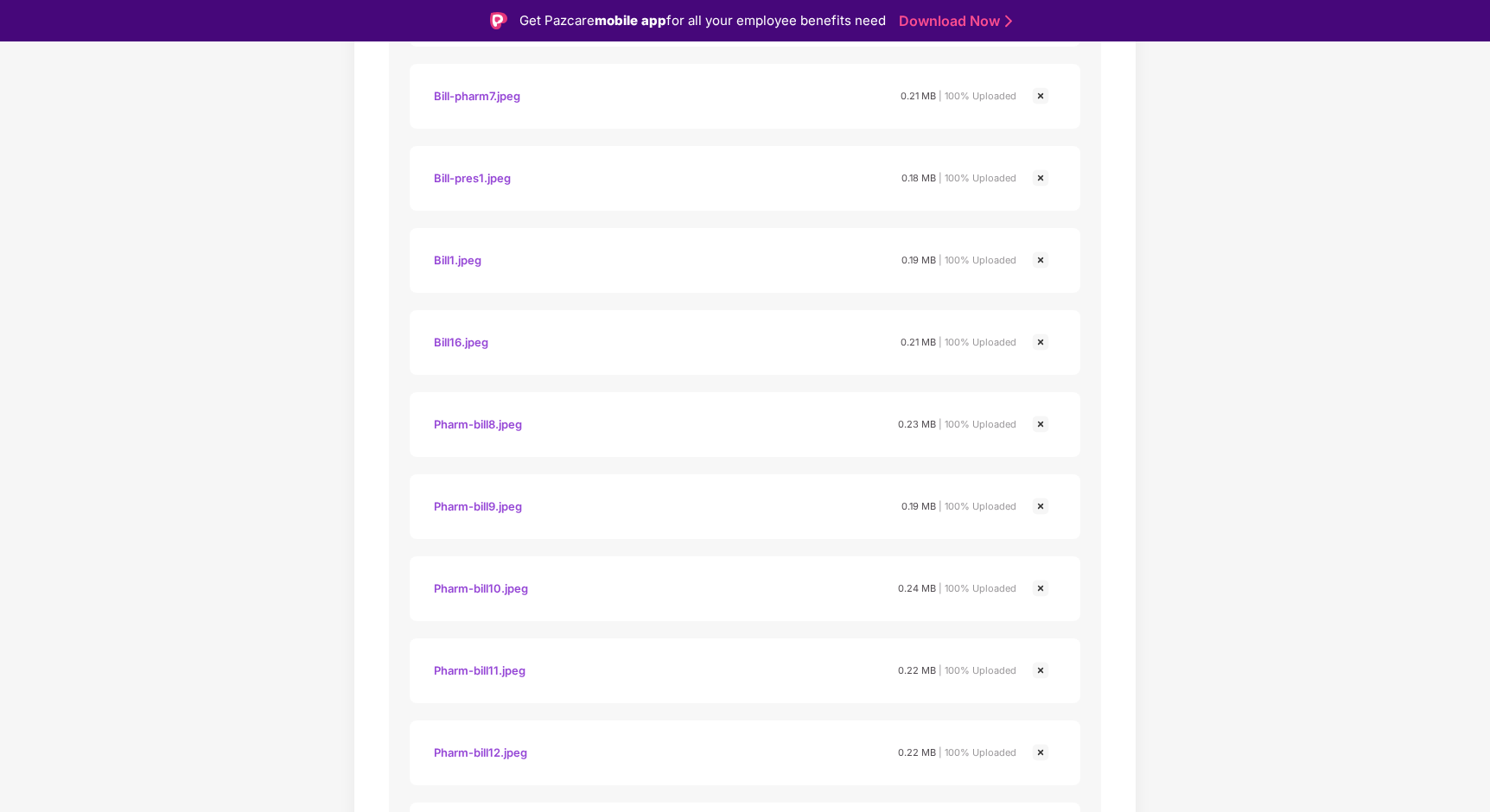
scroll to position [1961, 0]
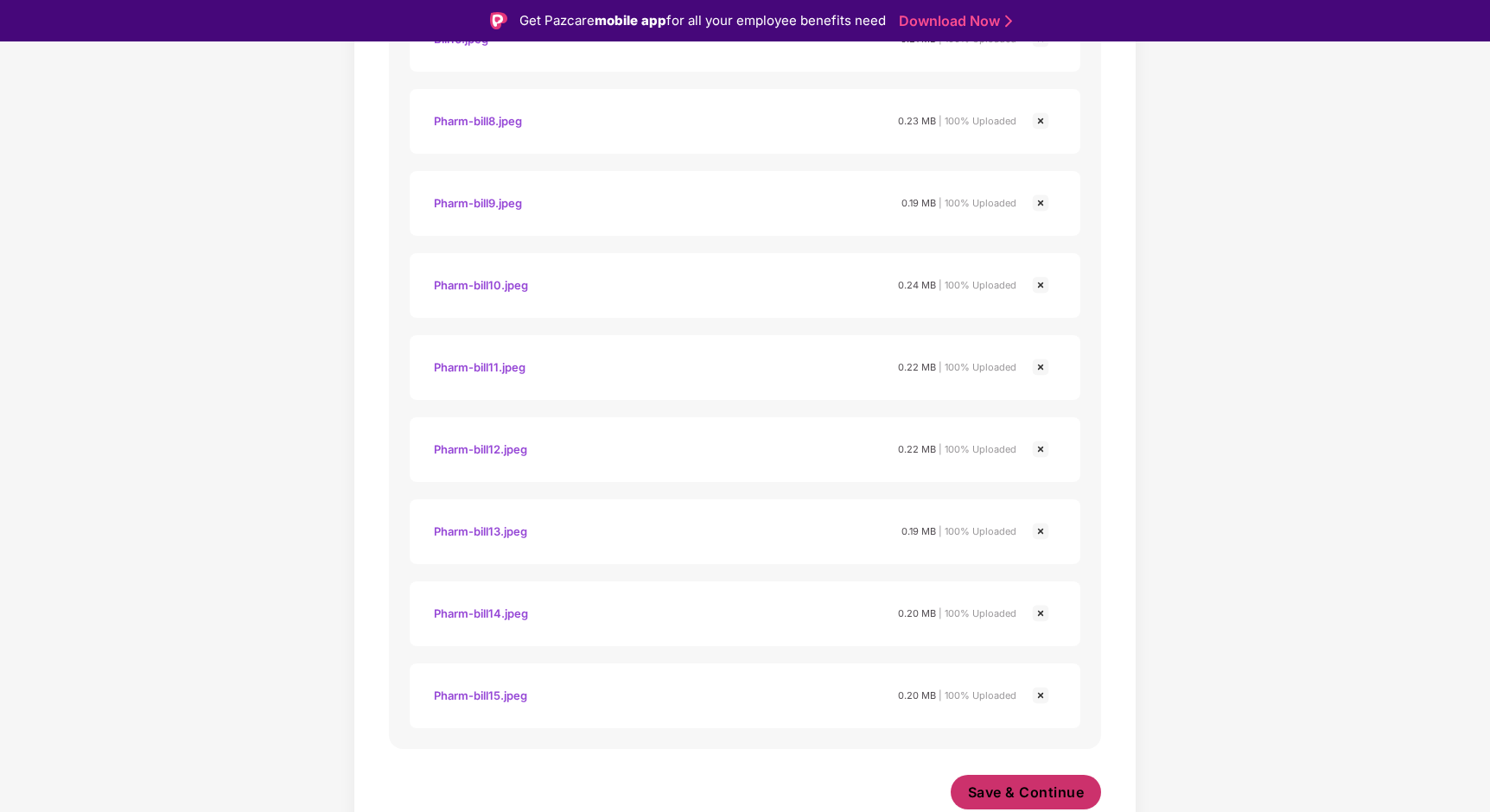
click at [1047, 787] on span "Save & Continue" at bounding box center [1026, 791] width 117 height 19
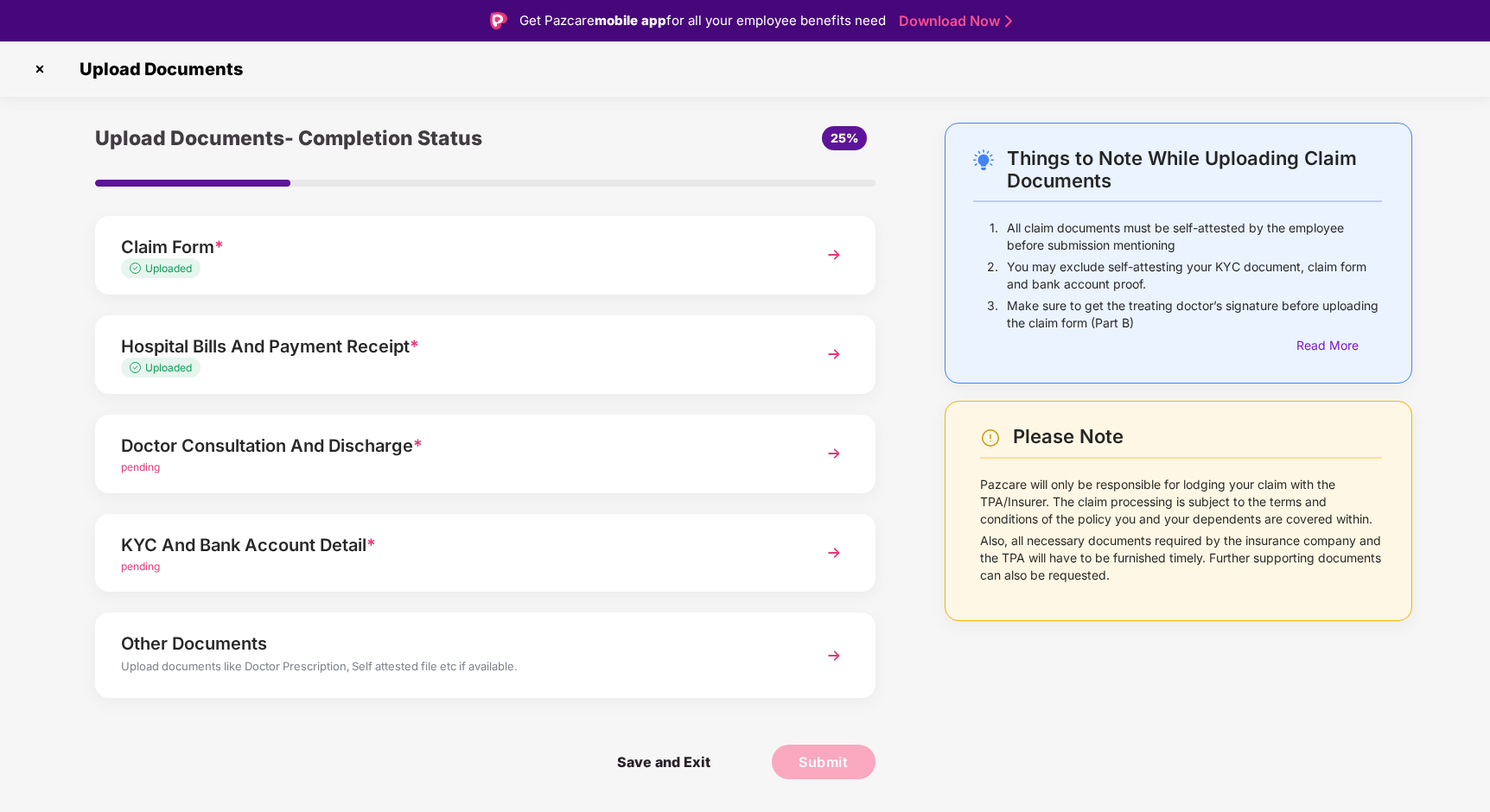
click at [350, 434] on div "Doctor Consultation And Discharge *" at bounding box center [455, 446] width 667 height 28
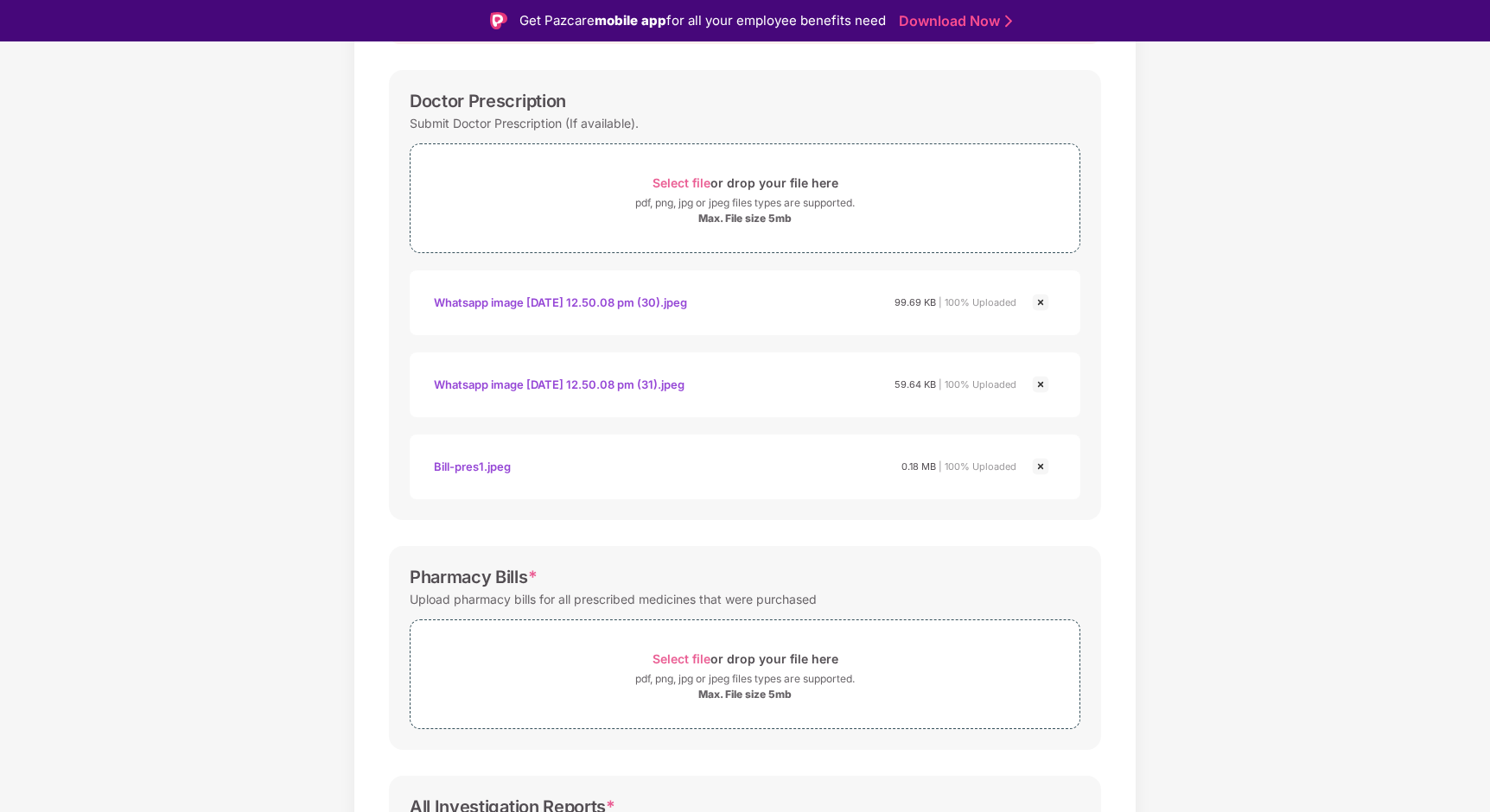
scroll to position [326, 0]
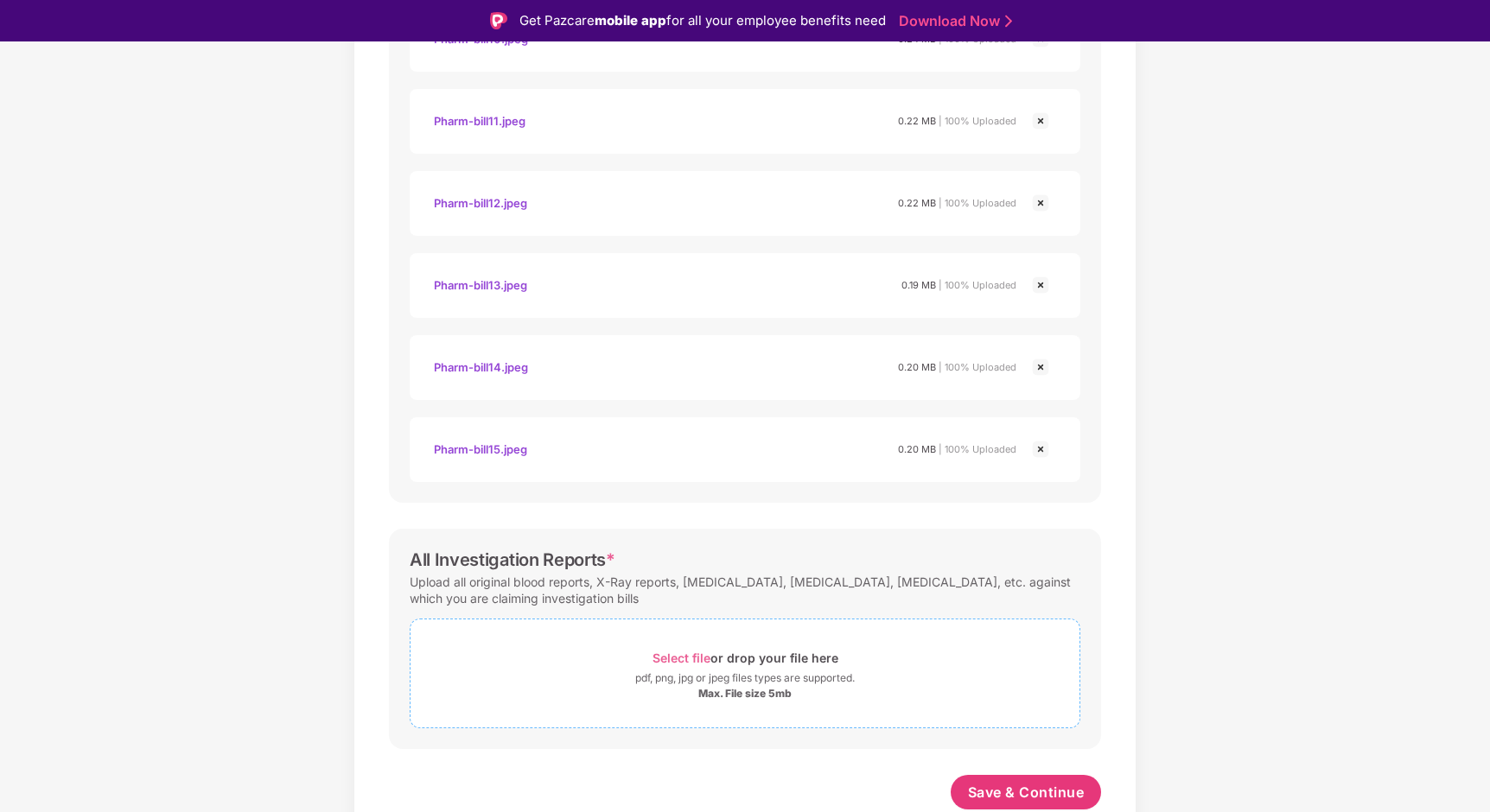
click at [664, 658] on span "Select file" at bounding box center [681, 658] width 58 height 14
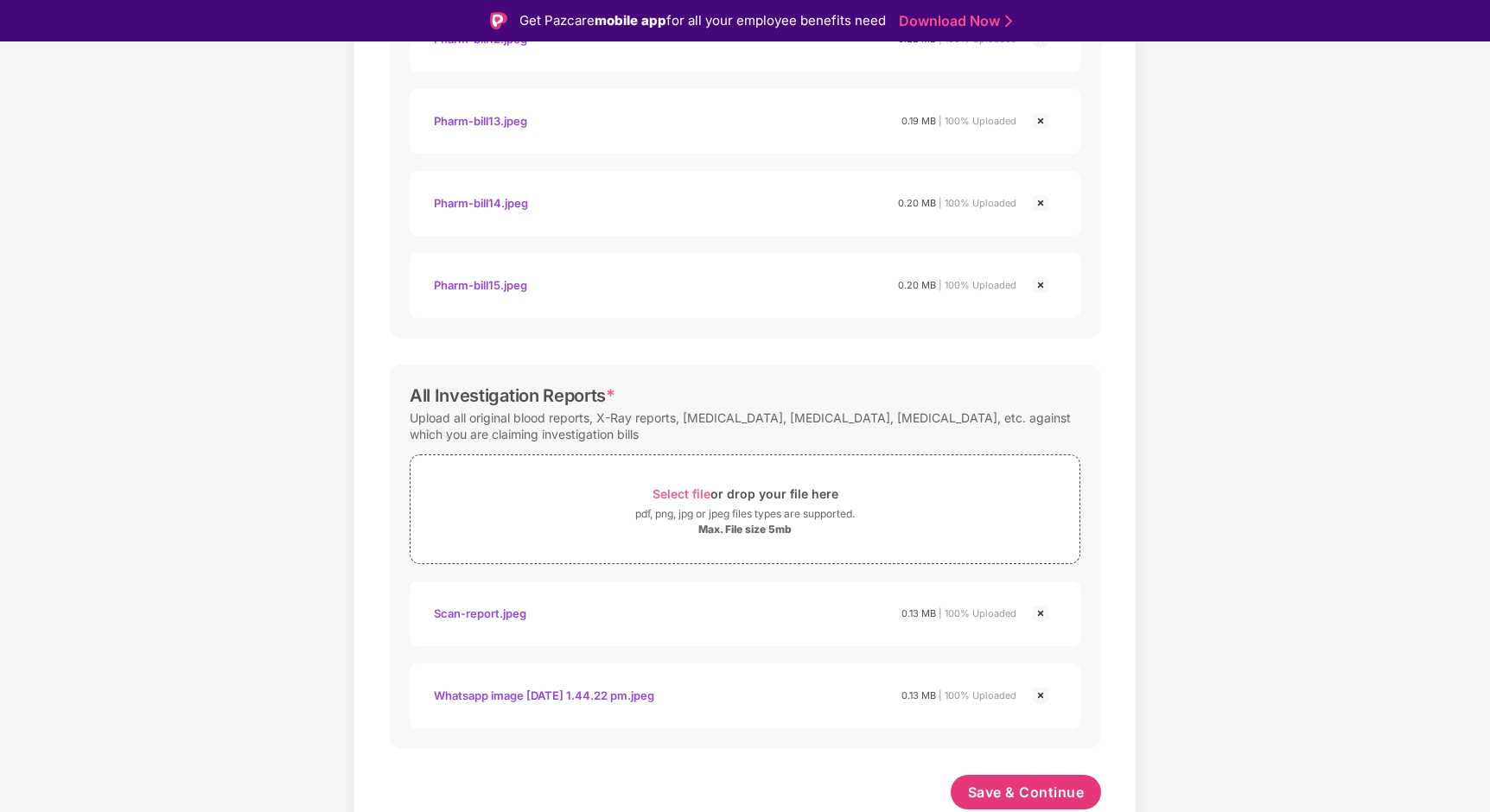
scroll to position [41, 0]
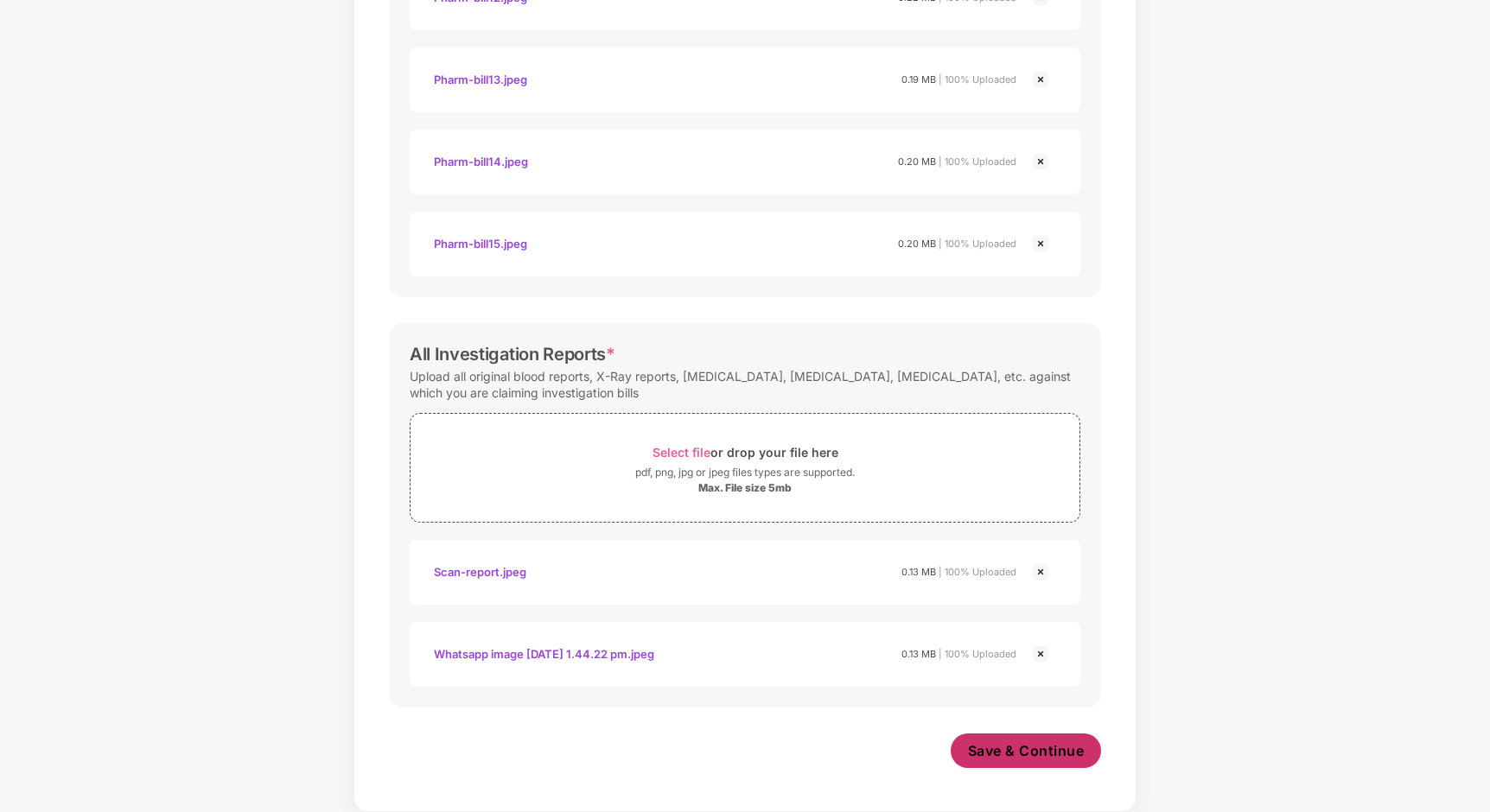
click at [1017, 746] on span "Save & Continue" at bounding box center [1026, 750] width 117 height 19
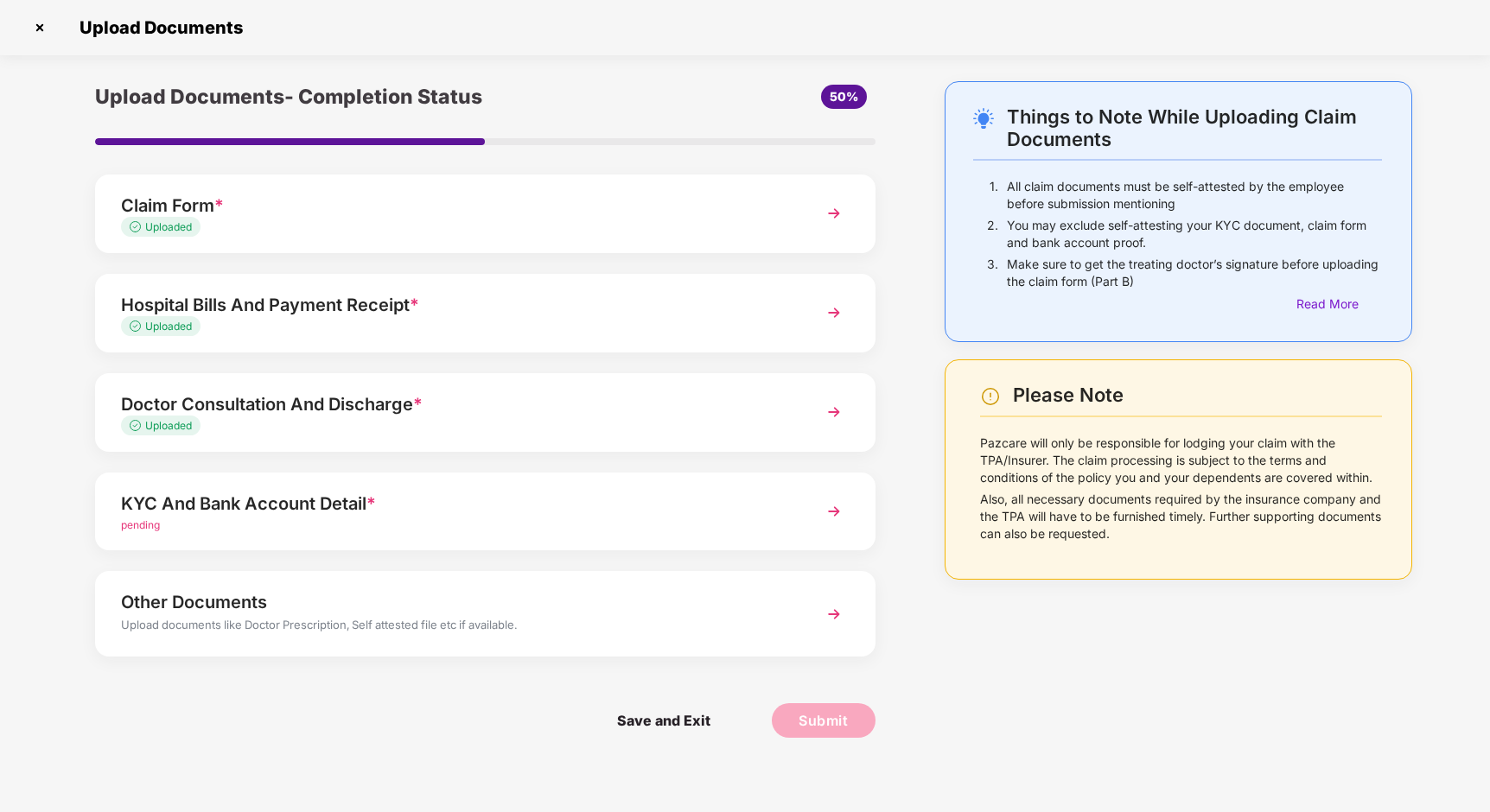
click at [693, 496] on div "KYC And Bank Account Detail *" at bounding box center [455, 503] width 667 height 28
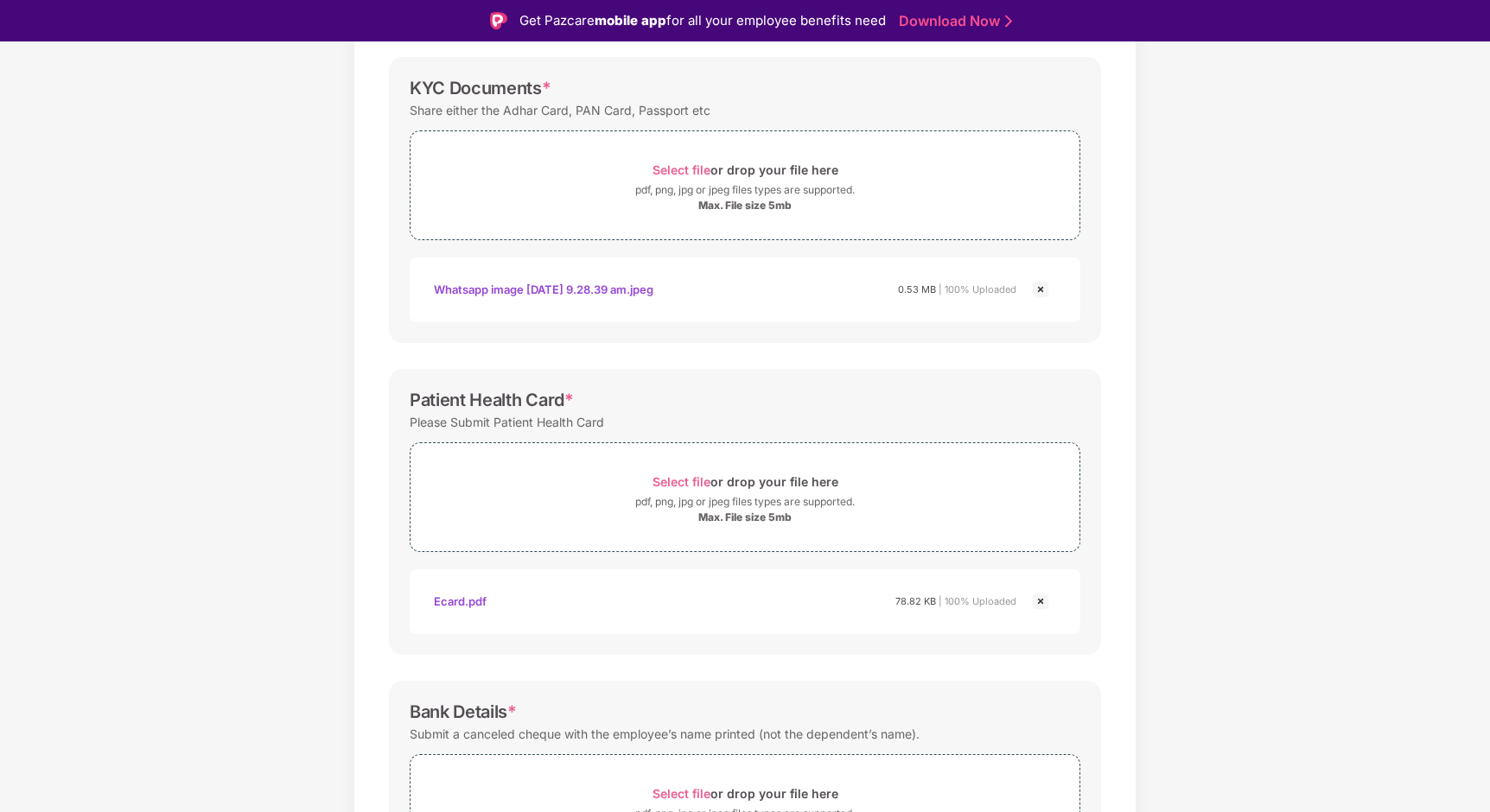
scroll to position [201, 0]
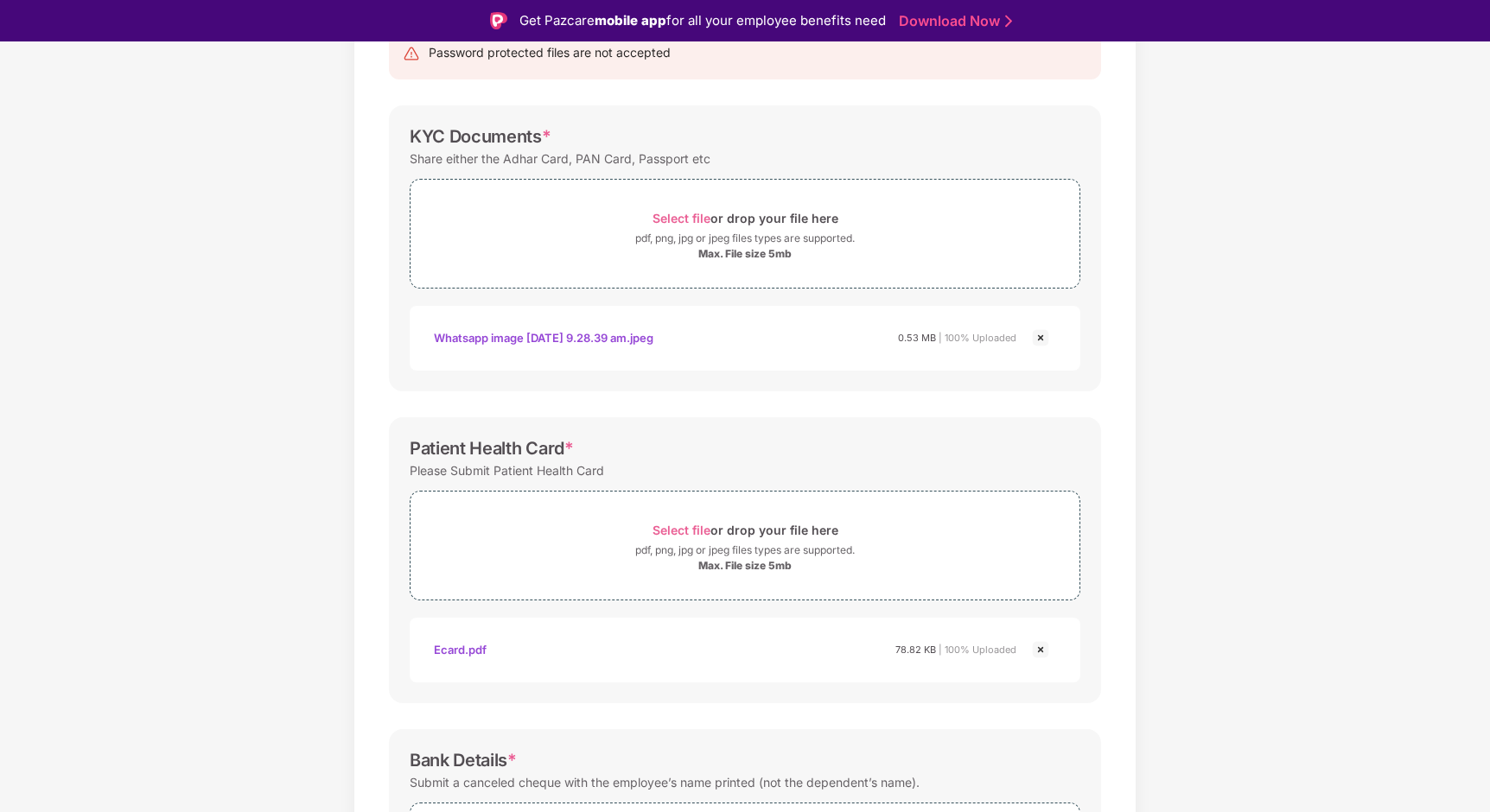
click at [521, 336] on div "Whatsapp image [DATE] 9.28.39 am.jpeg" at bounding box center [544, 338] width 219 height 30
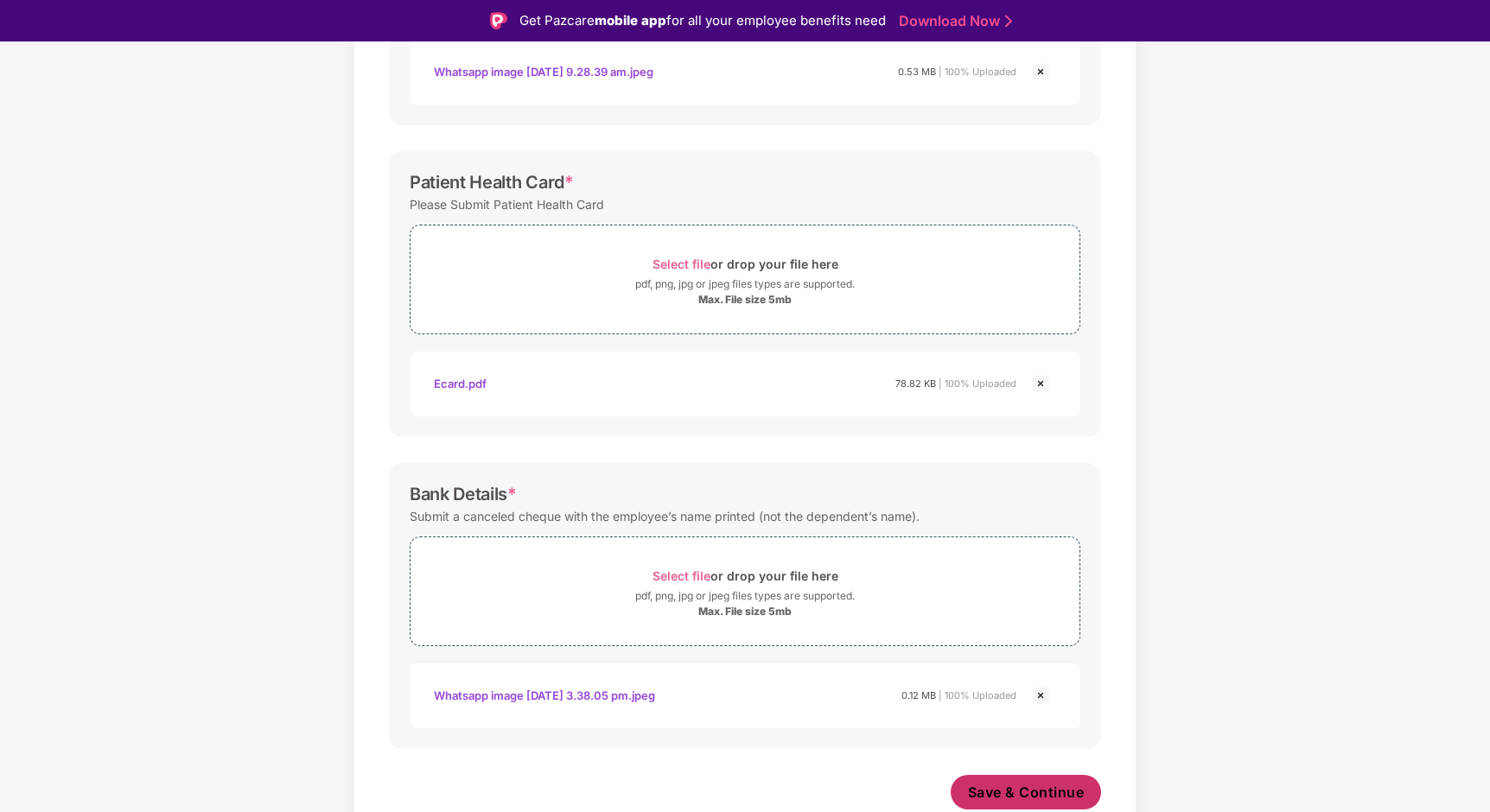
click at [1000, 794] on span "Save & Continue" at bounding box center [1026, 791] width 117 height 19
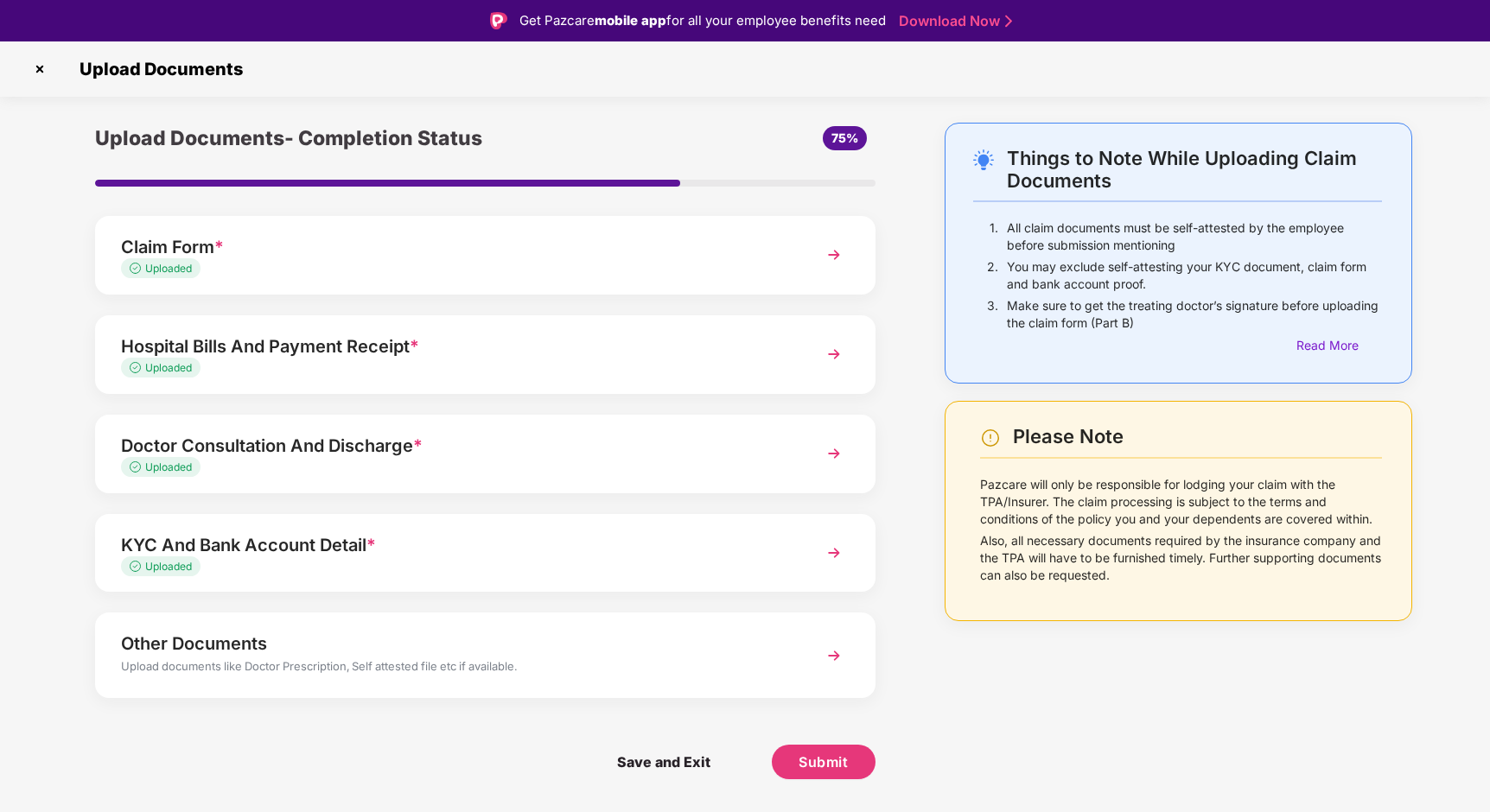
scroll to position [41, 0]
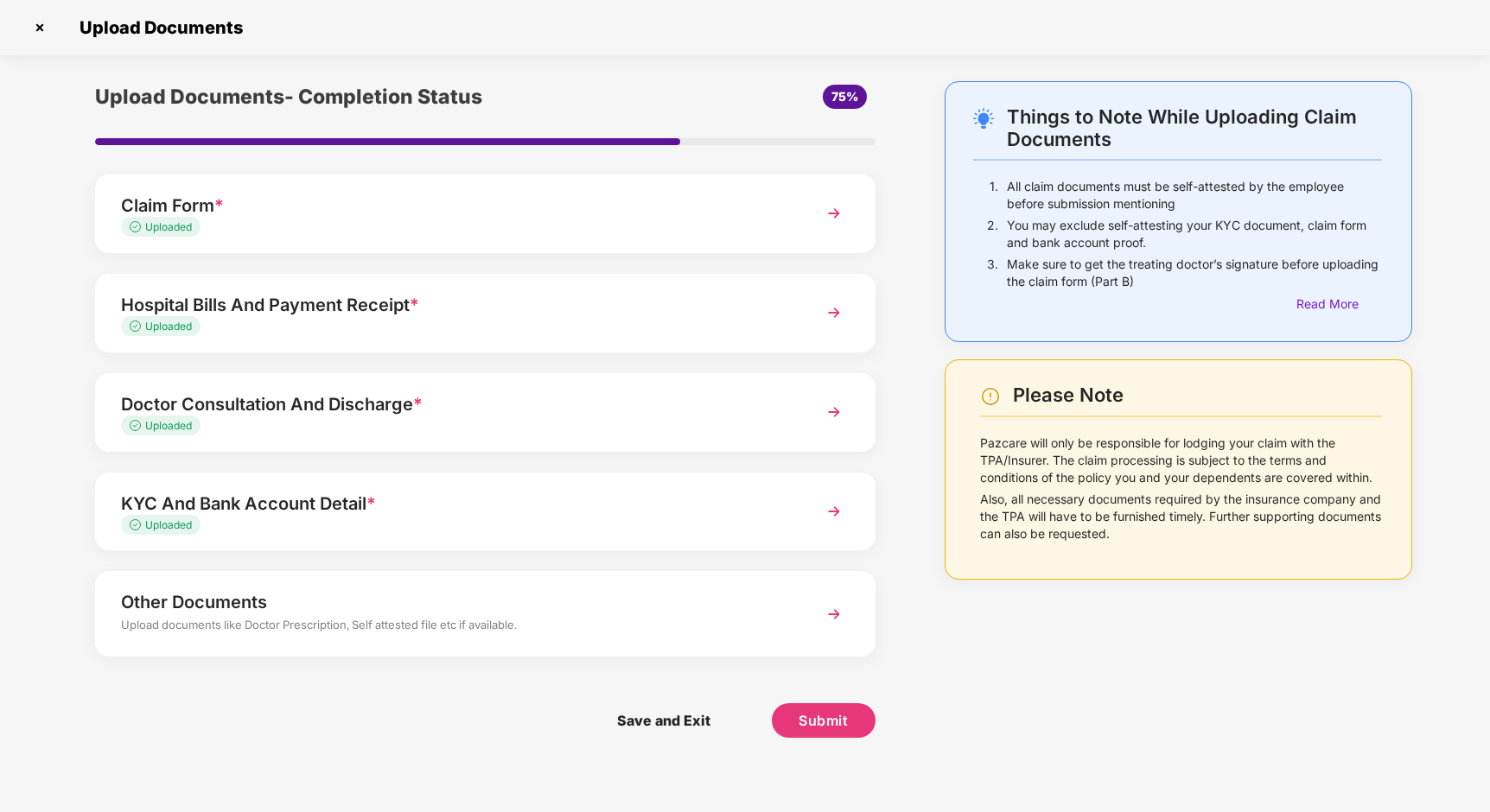
click at [816, 622] on div "Other Documents Upload documents like Doctor Prescription, Self attested file e…" at bounding box center [485, 613] width 780 height 84
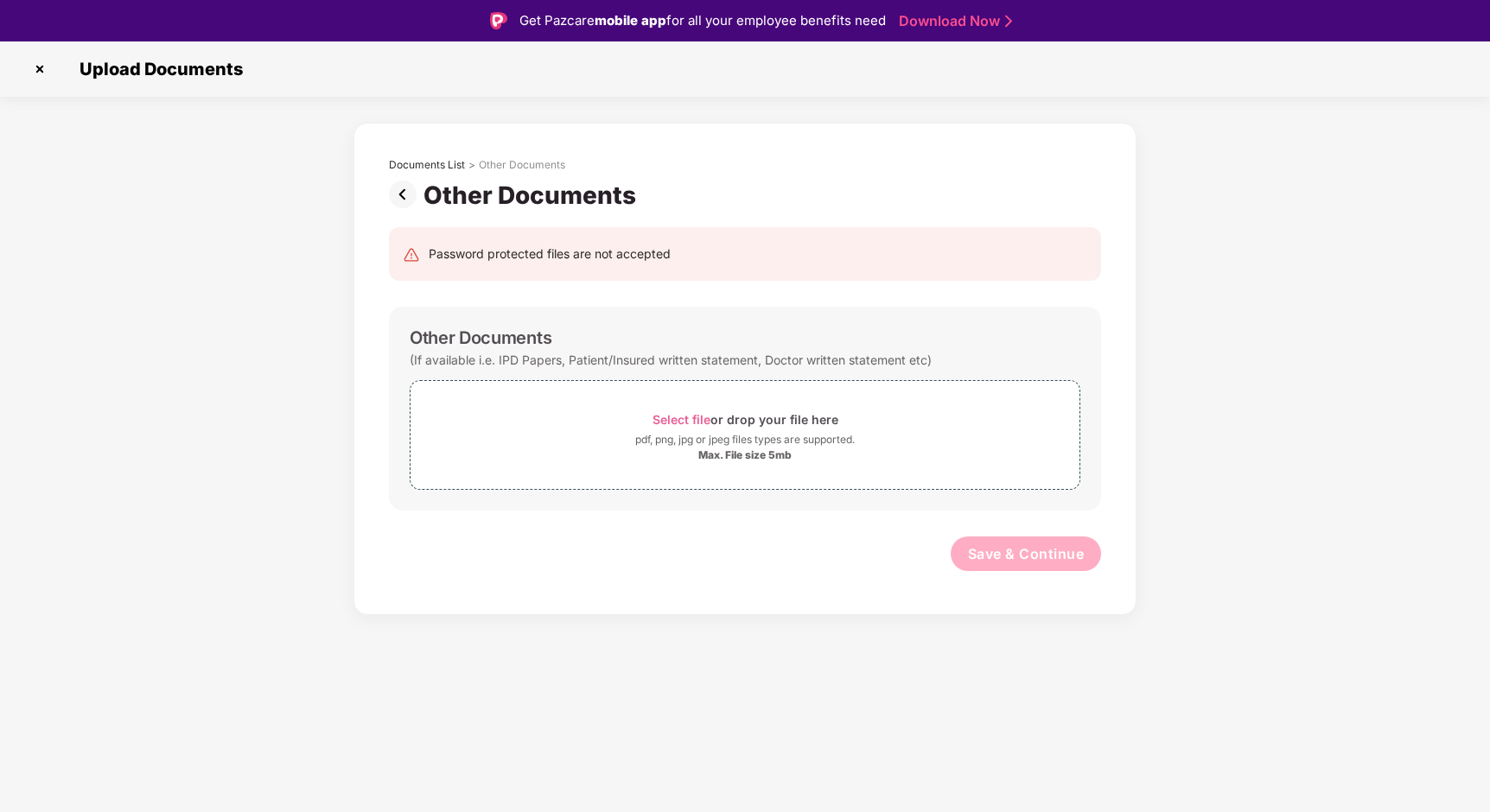
click at [406, 199] on img at bounding box center [406, 194] width 34 height 28
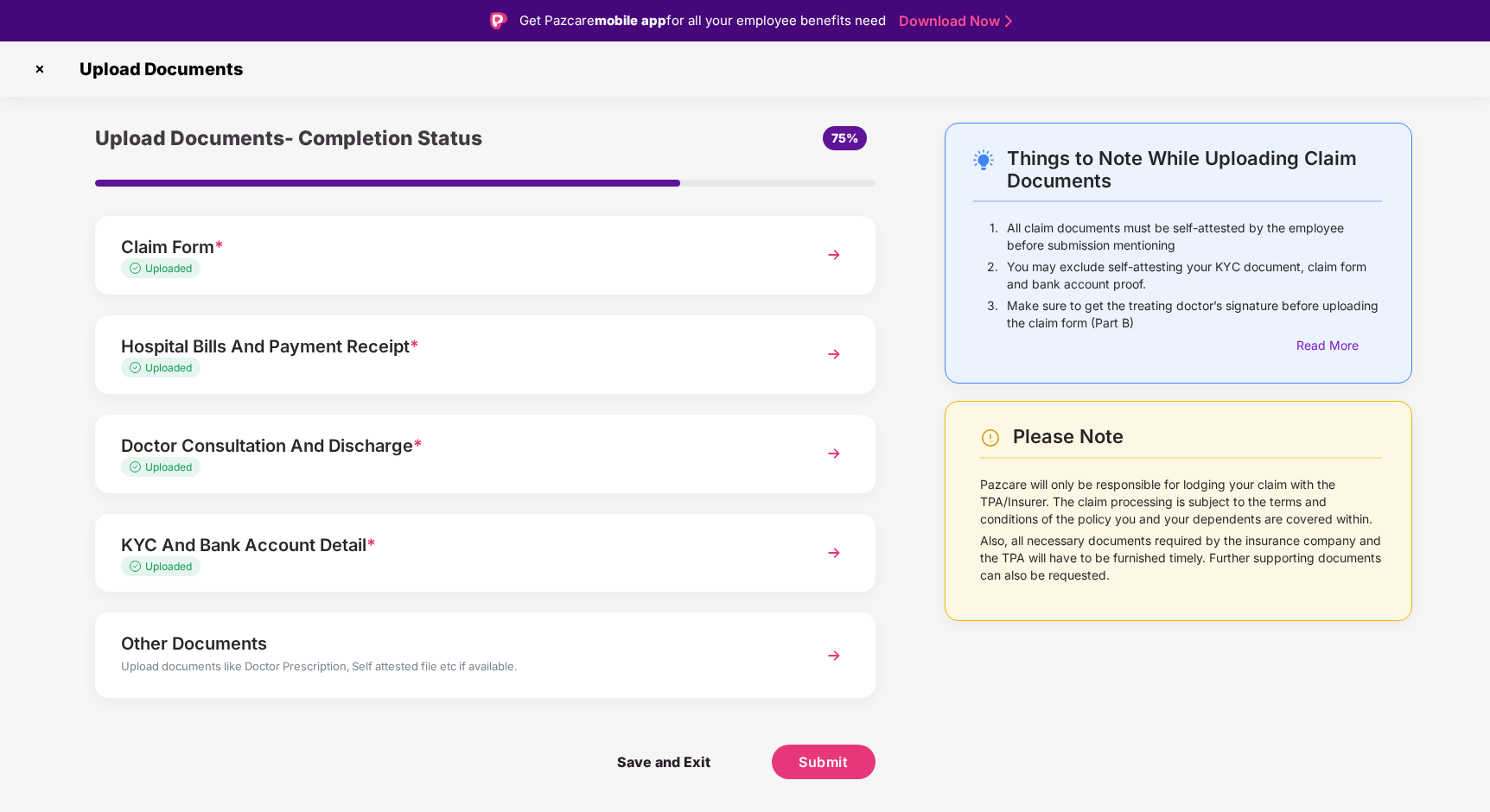
scroll to position [41, 0]
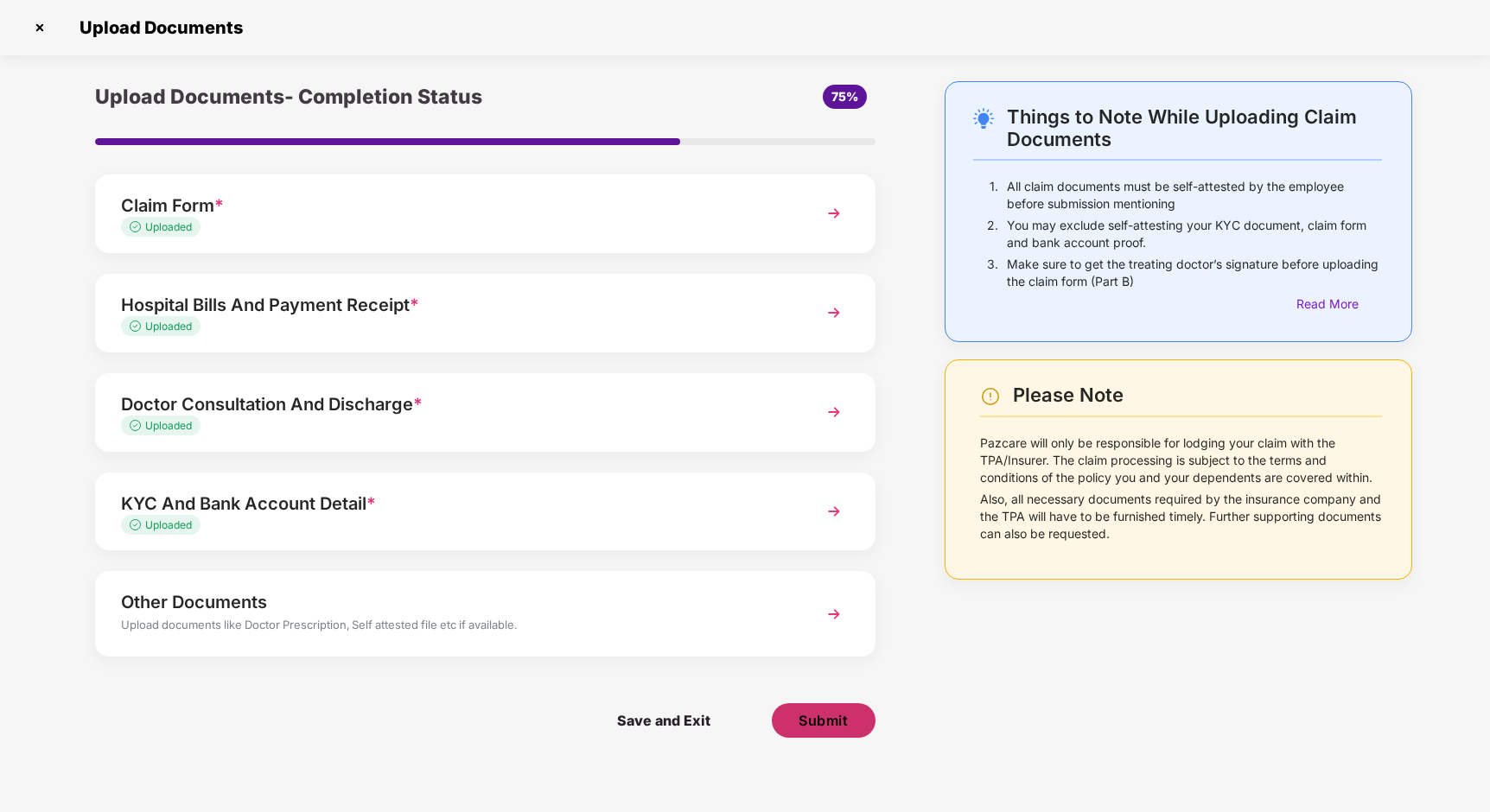
click at [826, 719] on span "Submit" at bounding box center [823, 719] width 49 height 19
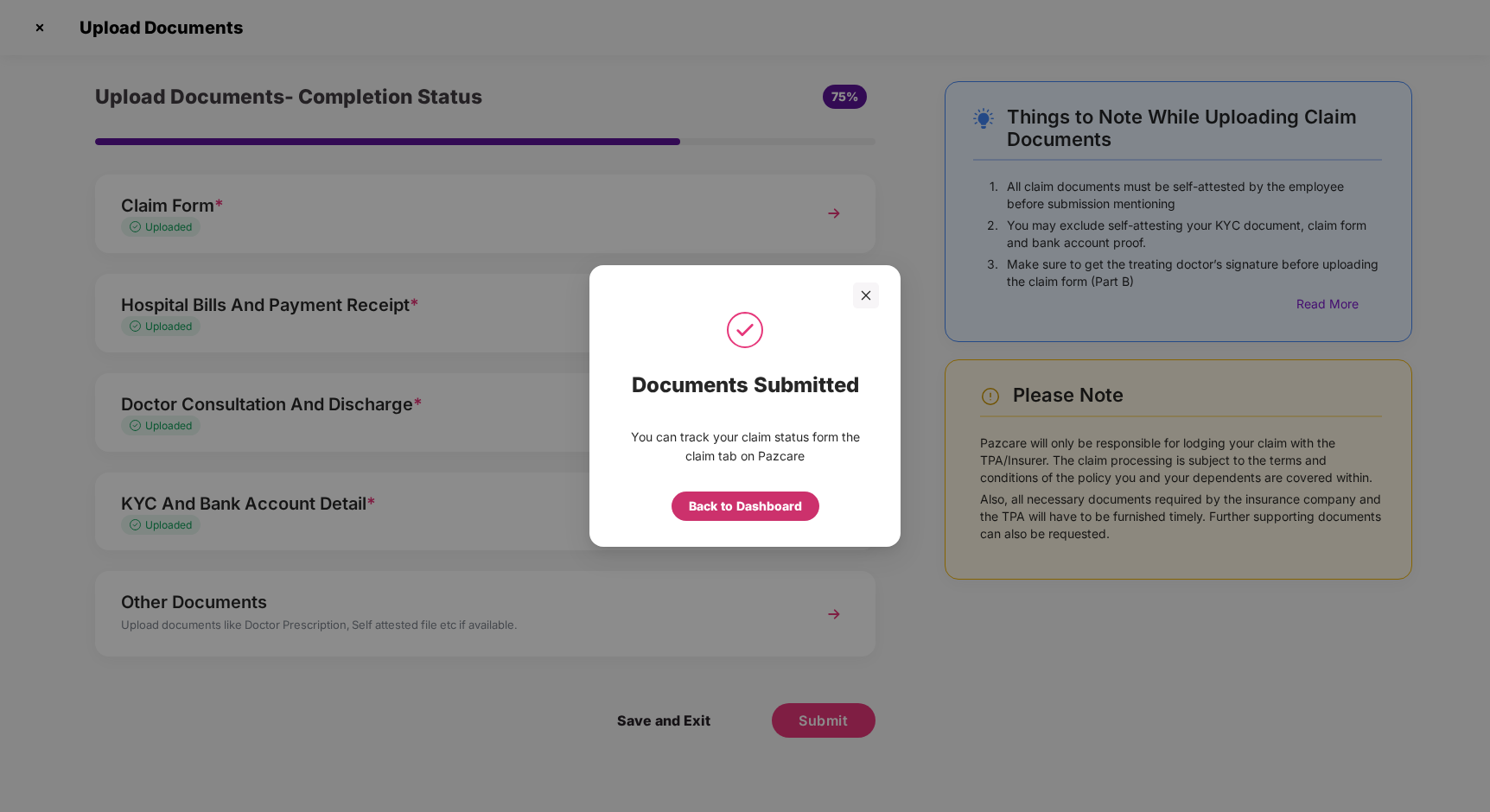
click at [753, 508] on div "Back to Dashboard" at bounding box center [745, 506] width 113 height 19
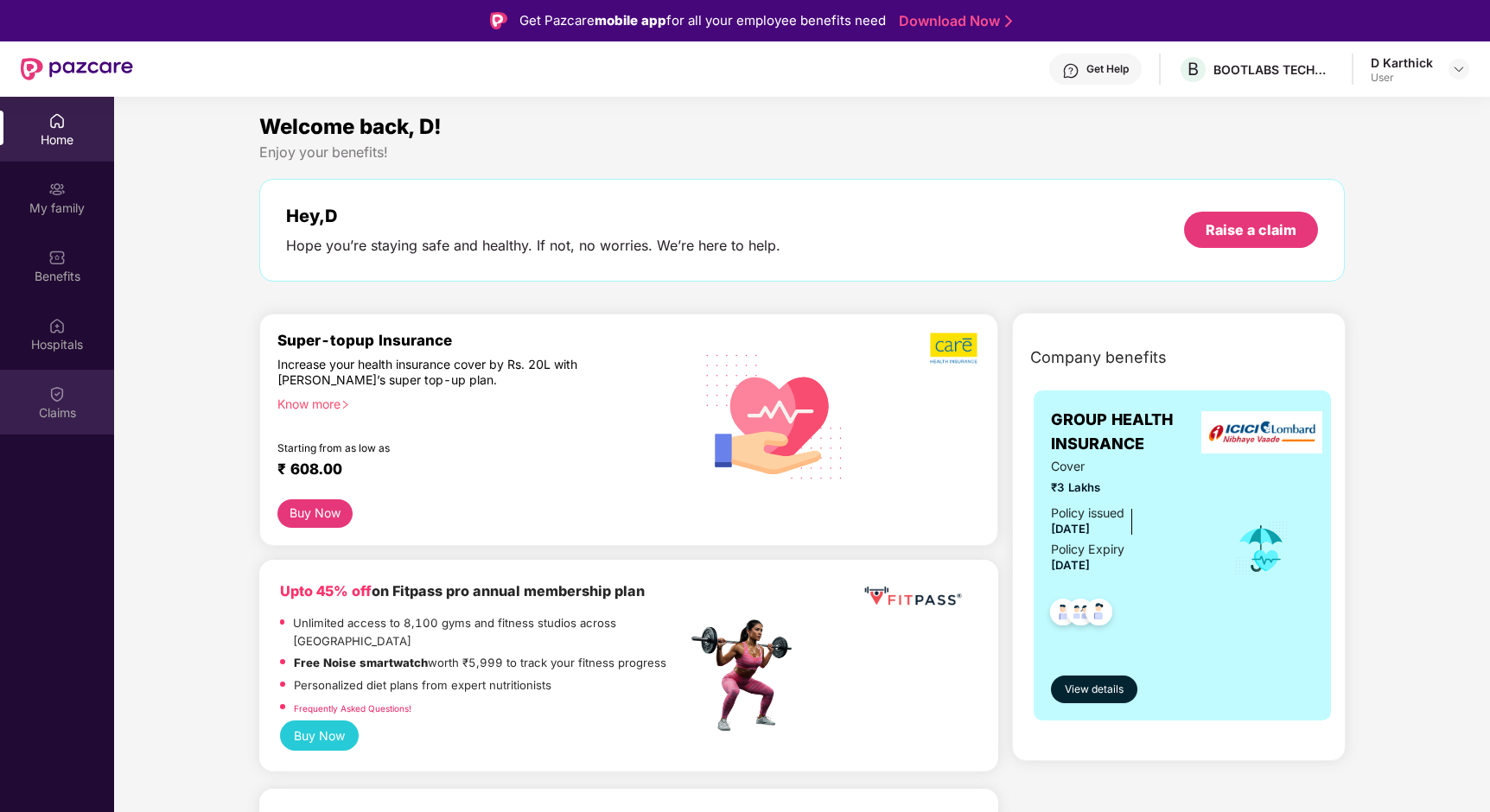
click at [69, 405] on div "Claims" at bounding box center [57, 412] width 114 height 17
